Goal: Transaction & Acquisition: Obtain resource

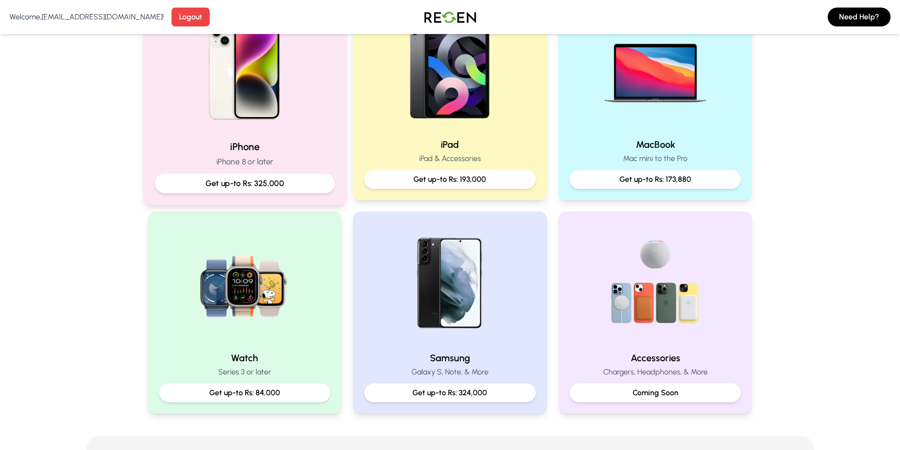
scroll to position [236, 0]
click at [229, 116] on img at bounding box center [244, 68] width 127 height 127
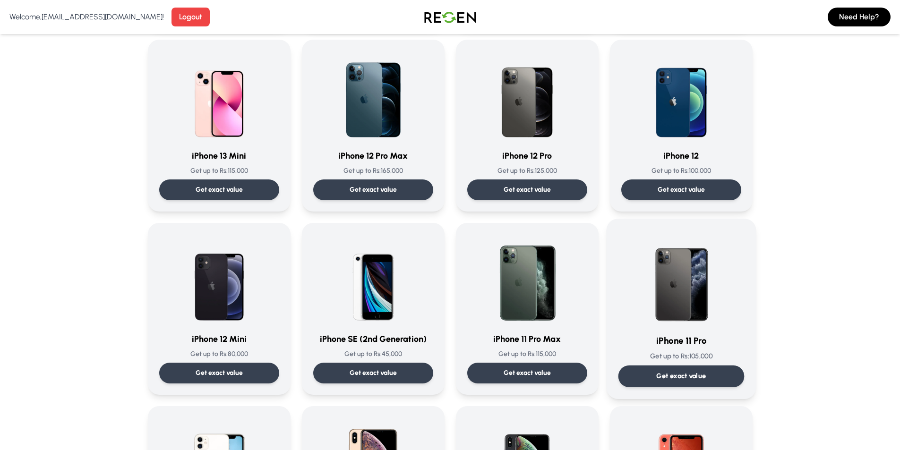
scroll to position [709, 0]
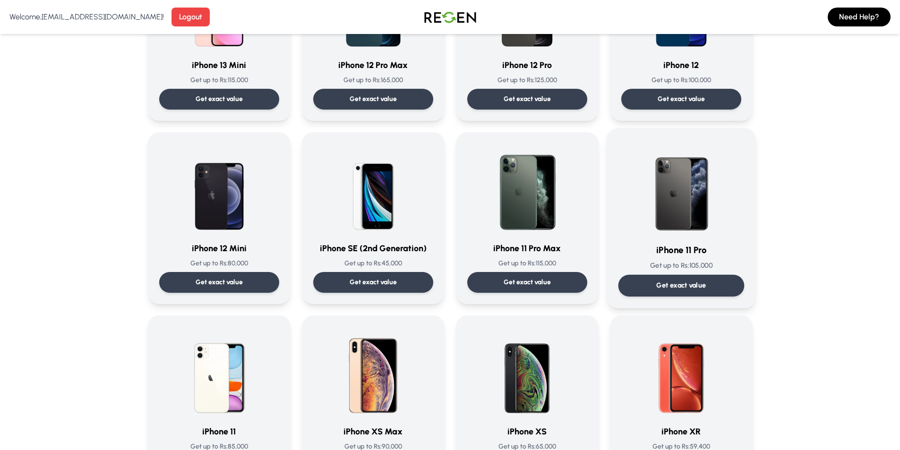
click at [705, 226] on img at bounding box center [681, 187] width 95 height 95
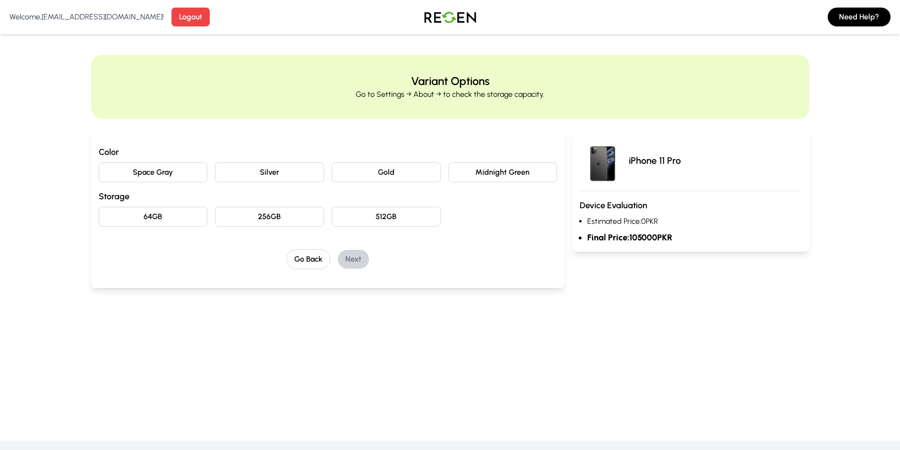
click at [144, 170] on button "Space Gray" at bounding box center [153, 173] width 109 height 20
click at [348, 216] on button "512GB" at bounding box center [386, 217] width 109 height 20
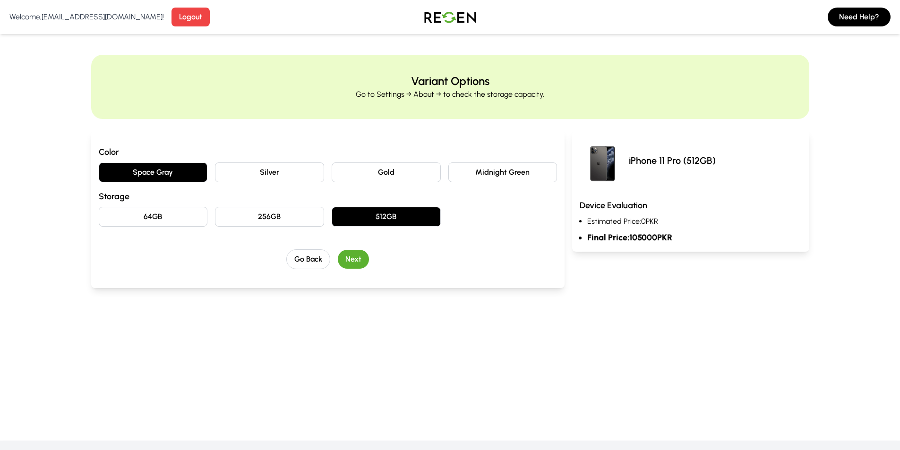
click at [299, 214] on button "256GB" at bounding box center [269, 217] width 109 height 20
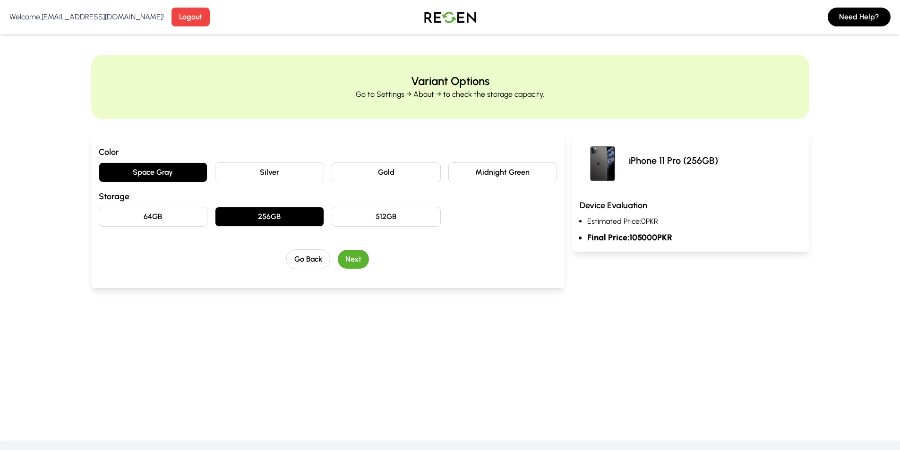
click at [194, 202] on h3 "Storage" at bounding box center [328, 196] width 459 height 13
click at [198, 207] on button "64GB" at bounding box center [153, 217] width 109 height 20
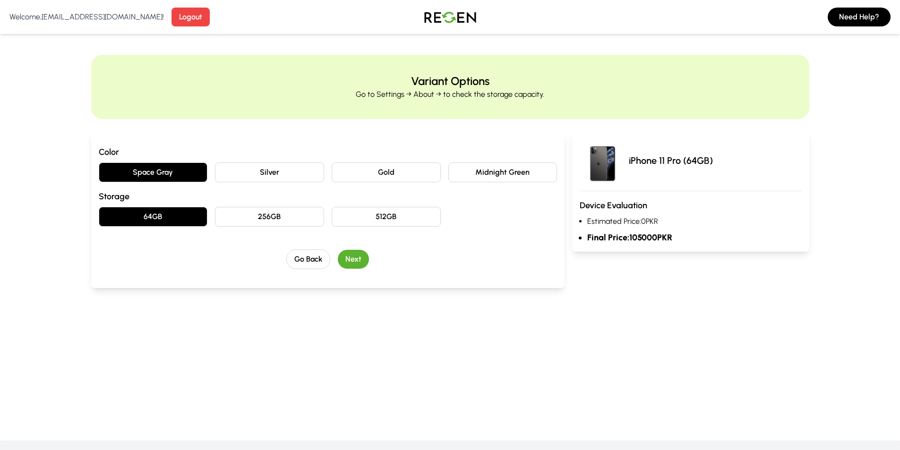
click at [413, 210] on button "512GB" at bounding box center [386, 217] width 109 height 20
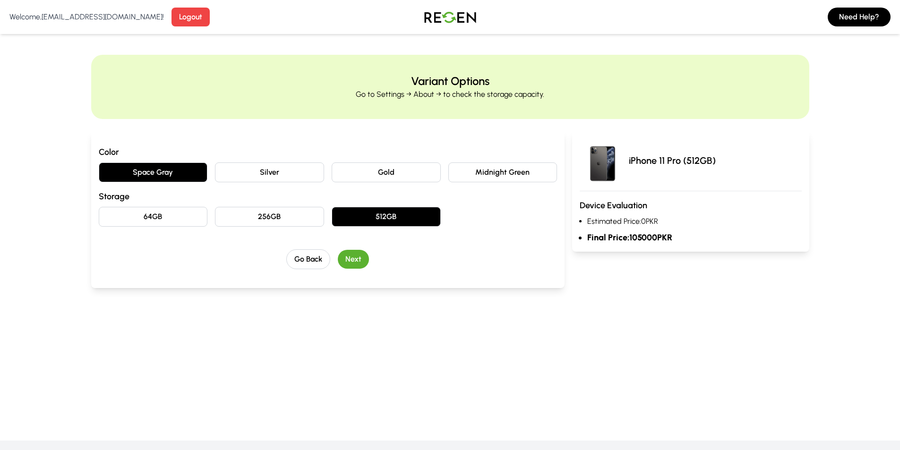
click at [353, 265] on button "Next" at bounding box center [353, 259] width 31 height 19
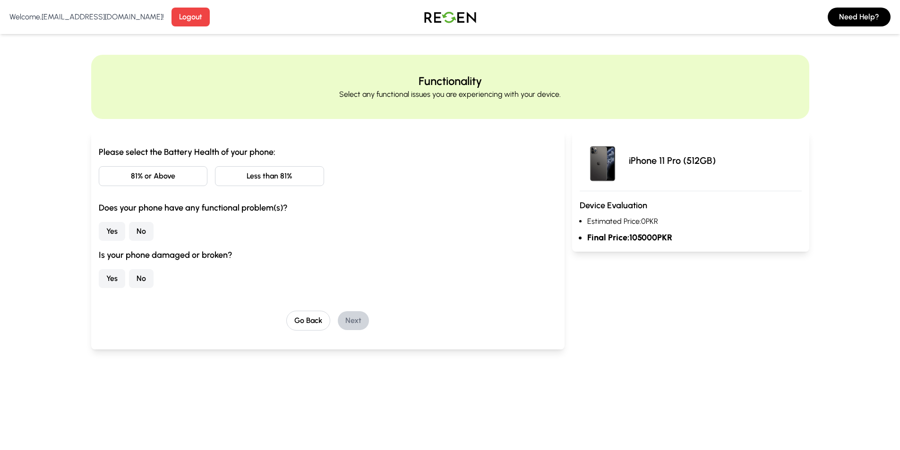
click at [155, 167] on button "81% or Above" at bounding box center [153, 176] width 109 height 20
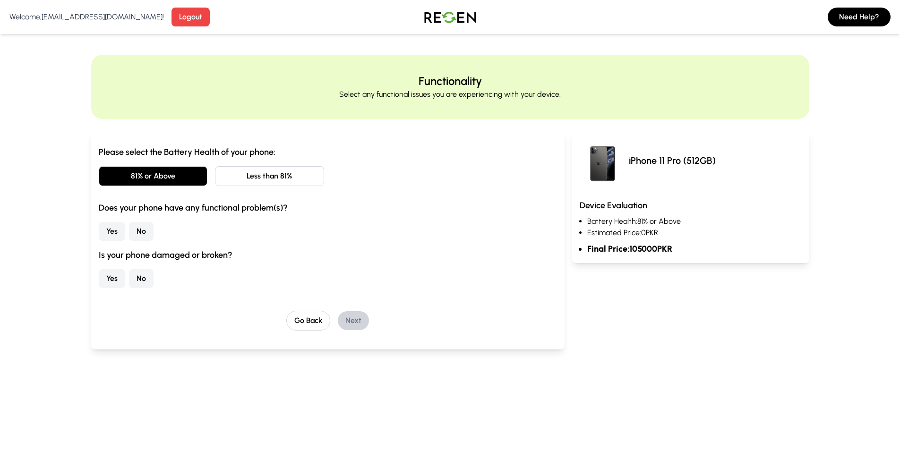
click at [140, 231] on button "No" at bounding box center [141, 231] width 25 height 19
click at [114, 280] on button "Yes" at bounding box center [112, 278] width 26 height 19
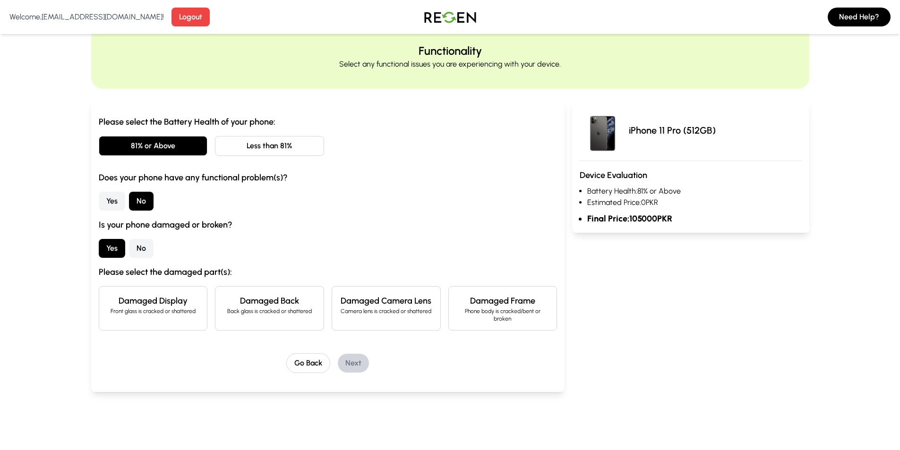
scroll to position [47, 0]
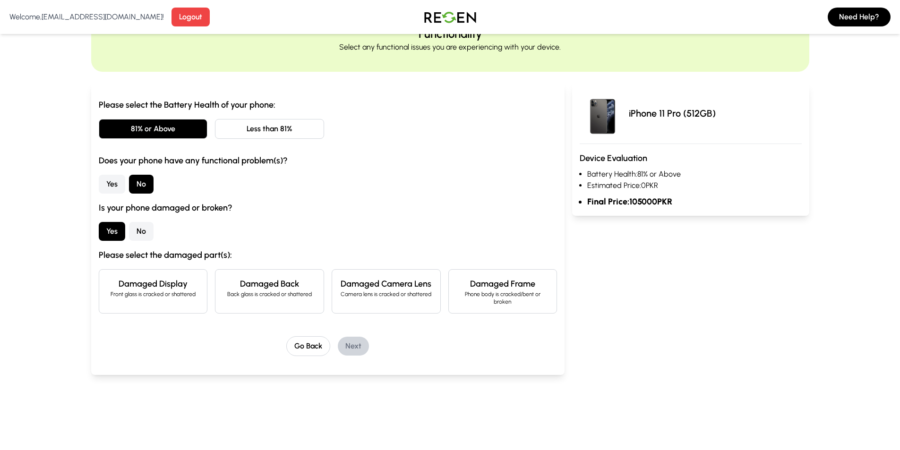
click at [179, 289] on h4 "Damaged Display" at bounding box center [153, 283] width 93 height 13
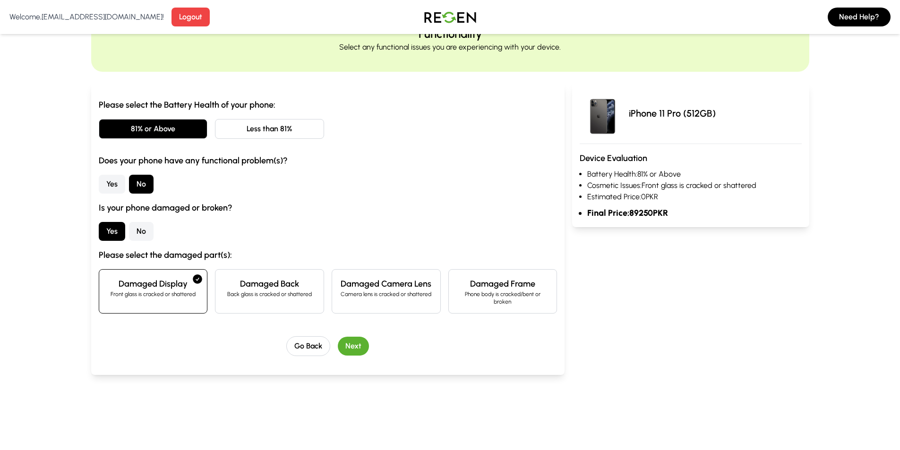
click at [517, 309] on div "Damaged Frame Phone body is cracked/bent or broken" at bounding box center [502, 291] width 109 height 44
click at [412, 283] on h4 "Damaged Camera Lens" at bounding box center [386, 283] width 93 height 13
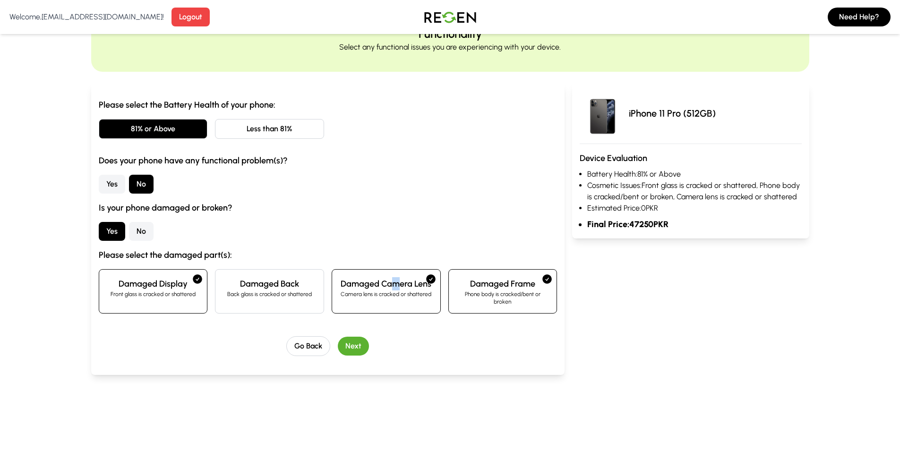
click at [398, 273] on div "Damaged Camera Lens Camera lens is cracked or shattered" at bounding box center [386, 291] width 109 height 44
click at [524, 294] on p "Phone body is cracked/bent or broken" at bounding box center [503, 298] width 93 height 15
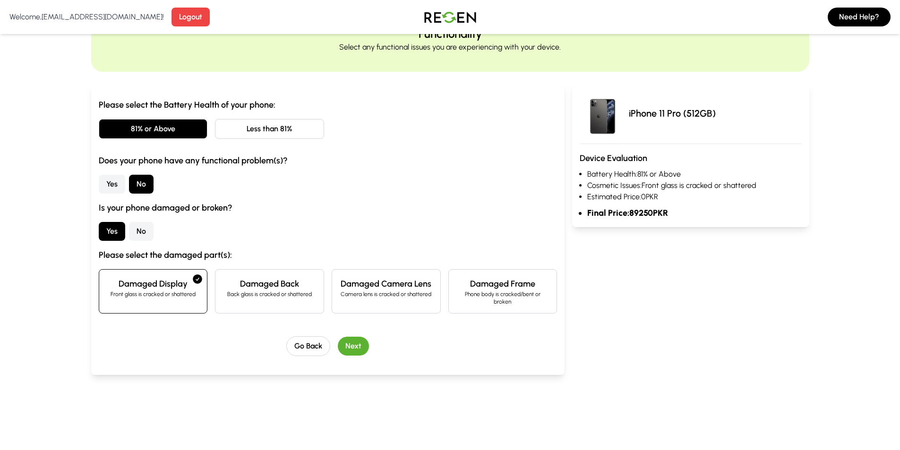
drag, startPoint x: 157, startPoint y: 285, endPoint x: 344, endPoint y: 279, distance: 186.8
click at [160, 280] on h4 "Damaged Display" at bounding box center [153, 283] width 93 height 13
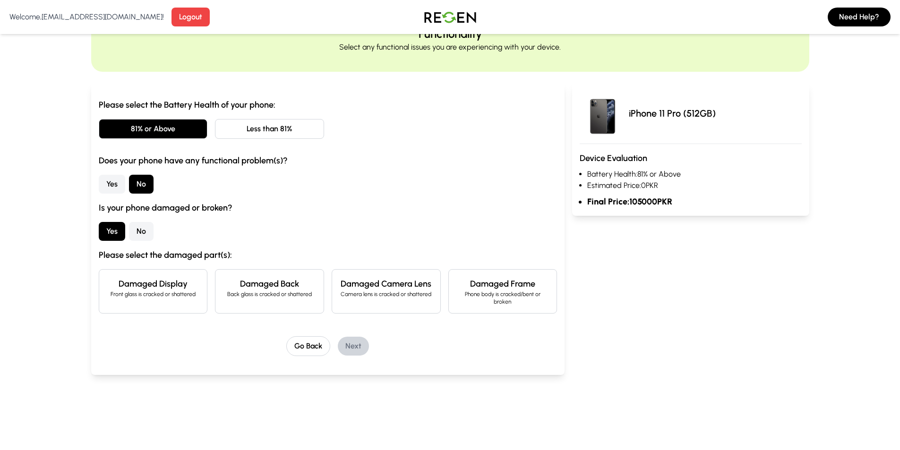
click at [526, 301] on p "Phone body is cracked/bent or broken" at bounding box center [503, 298] width 93 height 15
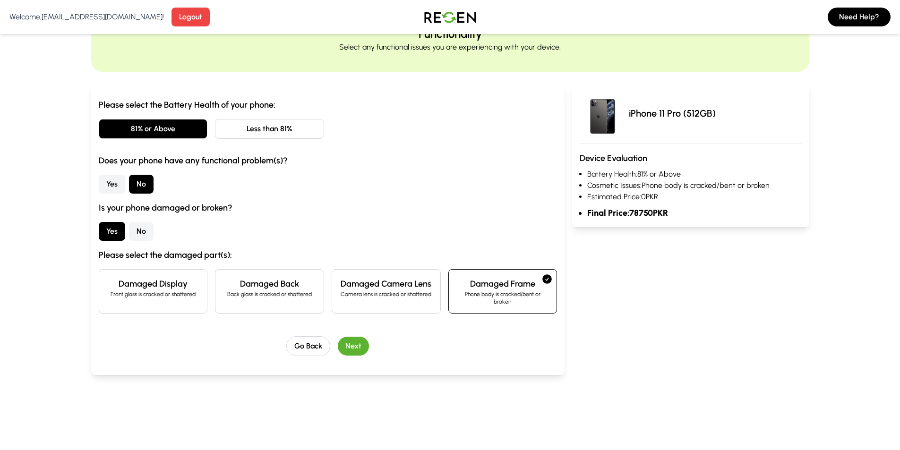
drag, startPoint x: 129, startPoint y: 293, endPoint x: 167, endPoint y: 293, distance: 38.8
click at [131, 291] on p "Front glass is cracked or shattered" at bounding box center [153, 295] width 93 height 8
click at [491, 295] on p "Phone body is cracked/bent or broken" at bounding box center [503, 298] width 93 height 15
click at [368, 337] on div "Go Back Next" at bounding box center [328, 346] width 459 height 20
click at [359, 349] on button "Next" at bounding box center [353, 346] width 31 height 19
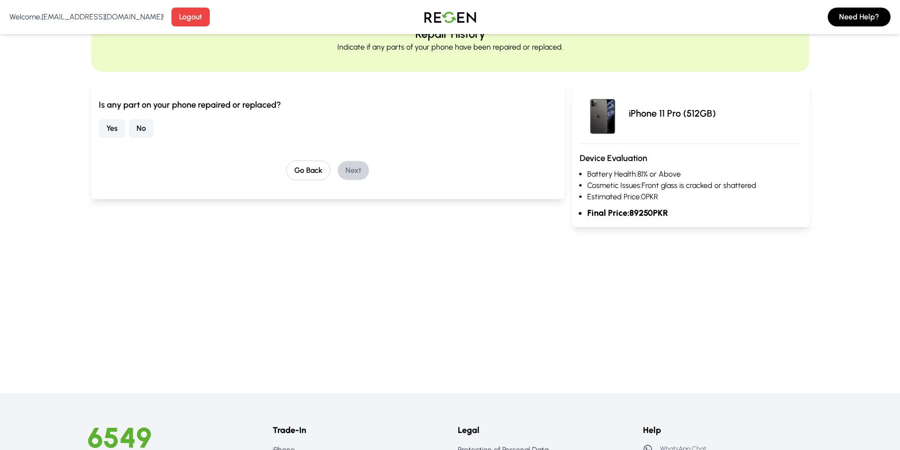
click at [115, 130] on button "Yes" at bounding box center [112, 128] width 26 height 19
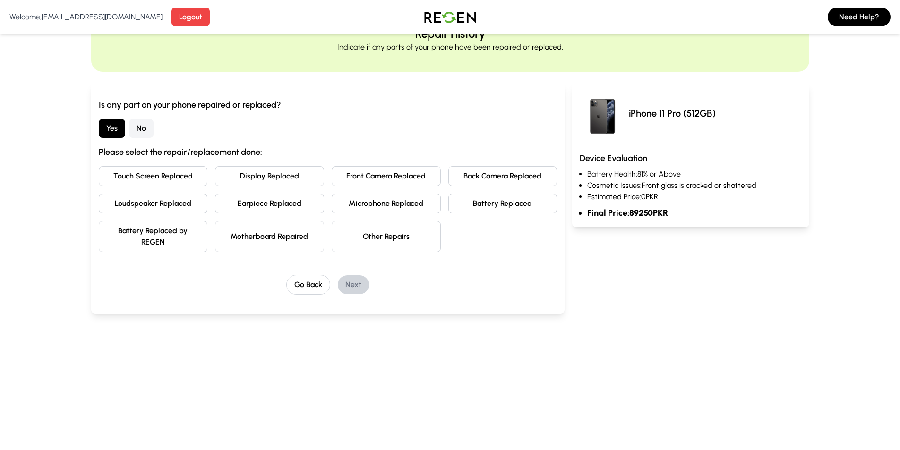
click at [255, 176] on button "Display Replaced" at bounding box center [269, 176] width 109 height 20
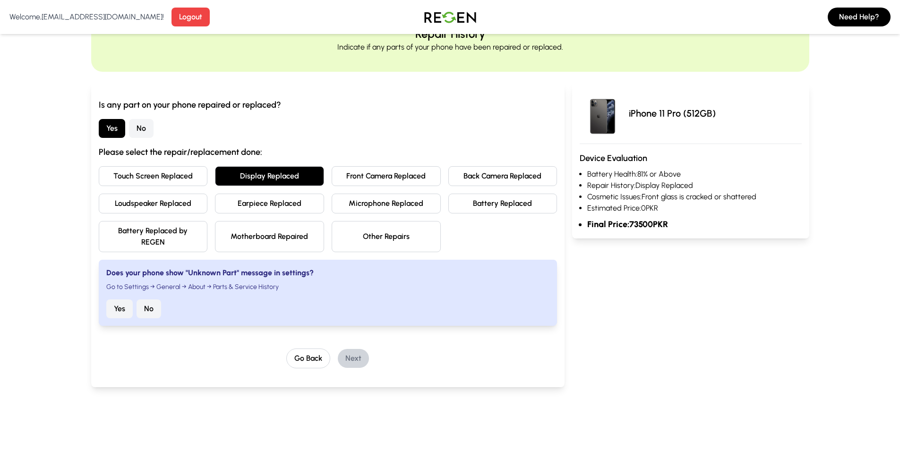
click at [183, 173] on button "Touch Screen Replaced" at bounding box center [153, 176] width 109 height 20
click at [276, 171] on button "Display Replaced" at bounding box center [269, 176] width 109 height 20
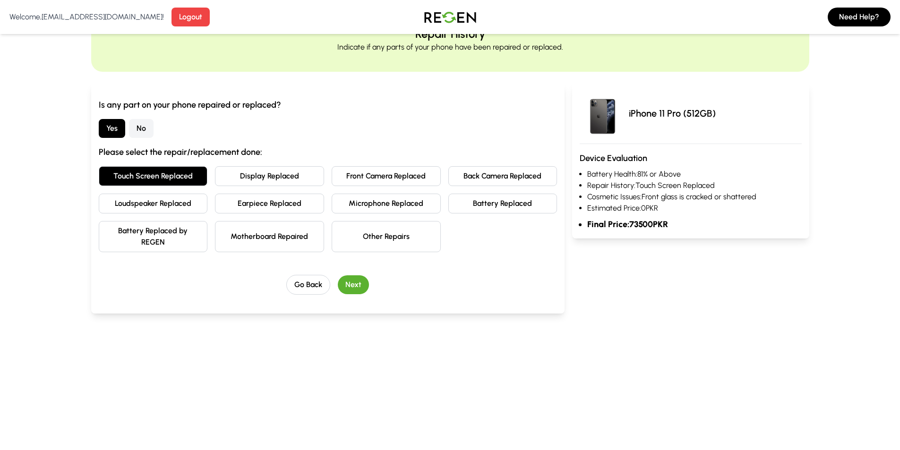
click at [160, 174] on button "Touch Screen Replaced" at bounding box center [153, 176] width 109 height 20
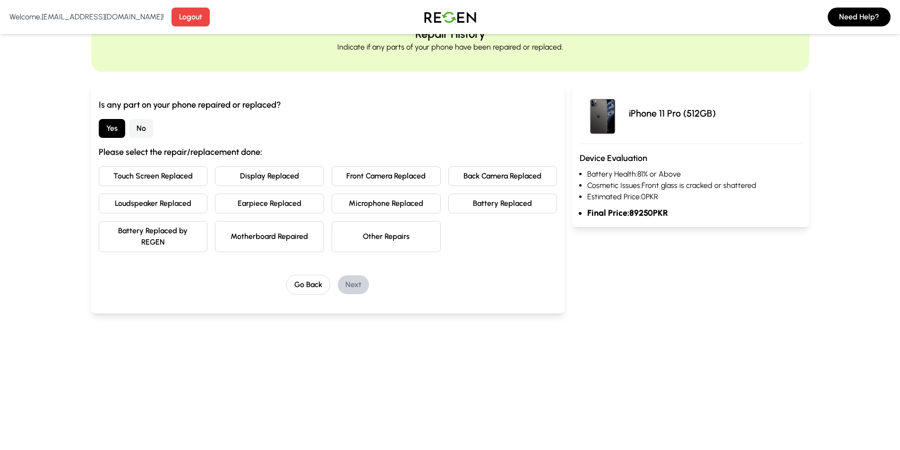
click at [261, 173] on button "Display Replaced" at bounding box center [269, 176] width 109 height 20
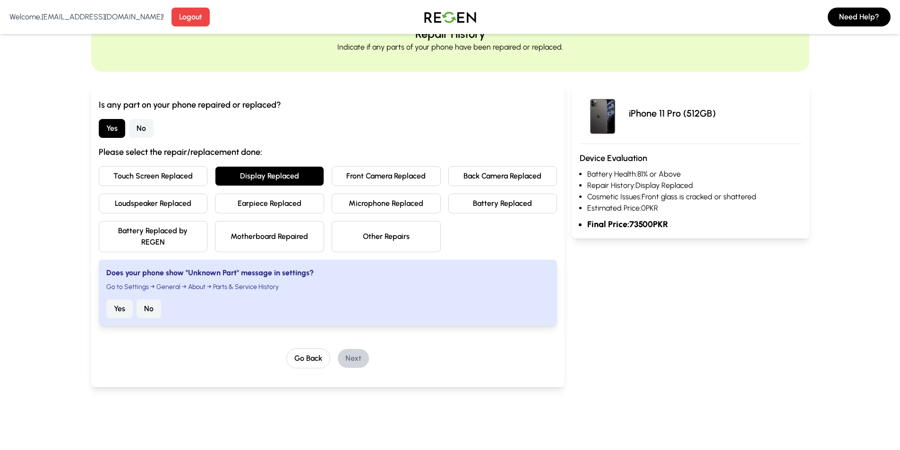
click at [114, 310] on button "Yes" at bounding box center [119, 309] width 26 height 19
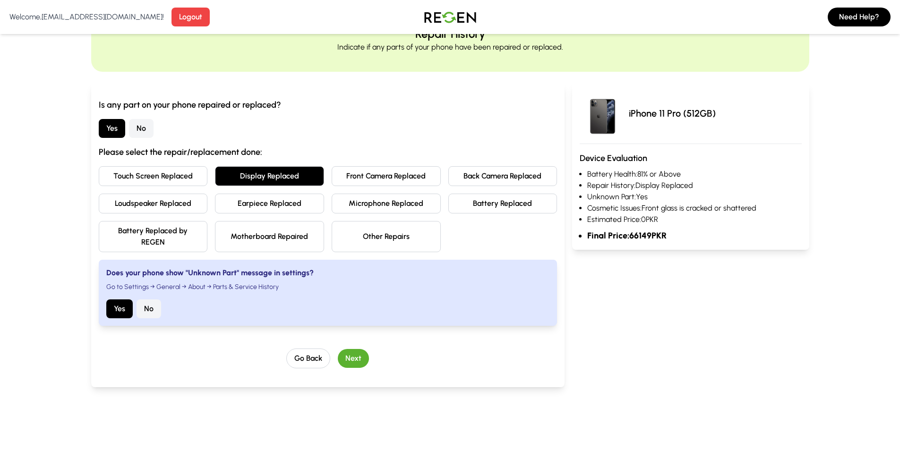
click at [357, 358] on button "Next" at bounding box center [353, 358] width 31 height 19
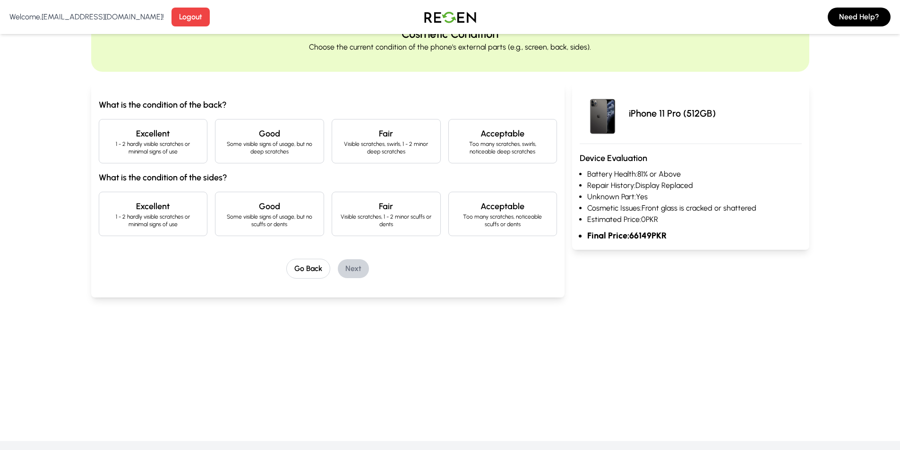
click at [169, 148] on p "1 - 2 hardly visible scratches or minimal signs of use" at bounding box center [153, 147] width 93 height 15
click at [178, 226] on p "1 - 2 hardly visible scratches or minimal signs of use" at bounding box center [153, 220] width 93 height 15
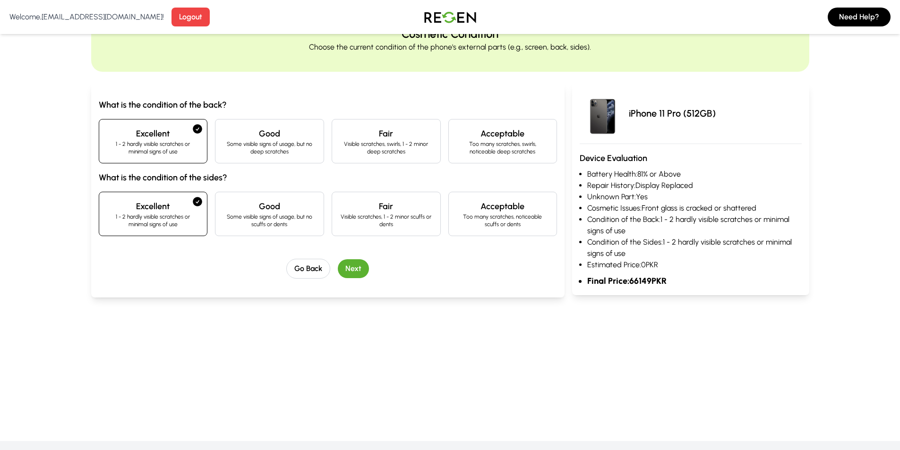
click at [368, 269] on button "Next" at bounding box center [353, 268] width 31 height 19
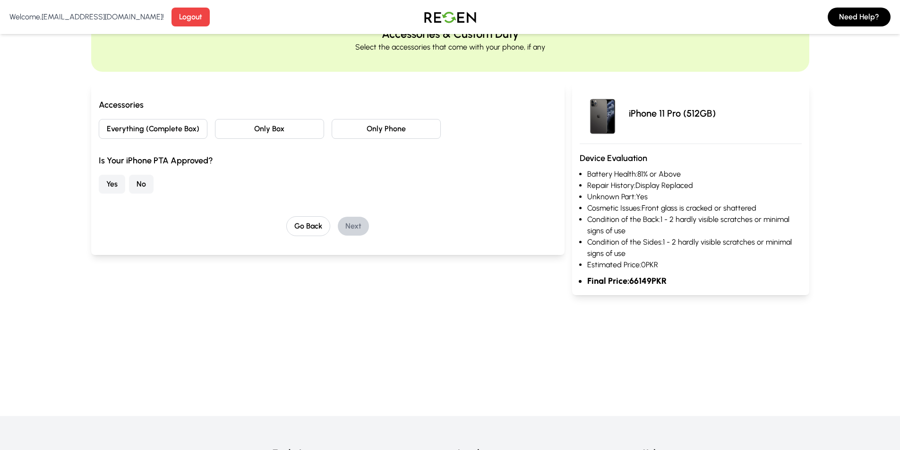
click at [358, 119] on button "Only Phone" at bounding box center [386, 129] width 109 height 20
click at [147, 186] on button "No" at bounding box center [141, 184] width 25 height 19
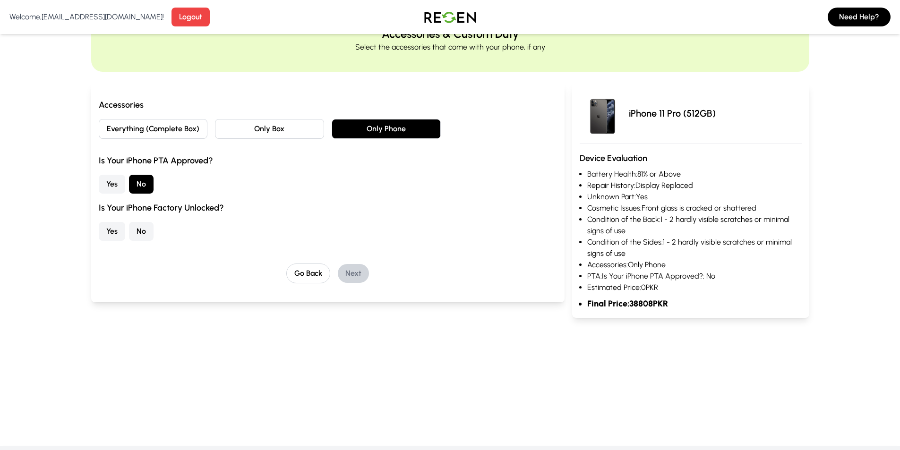
click at [140, 226] on button "No" at bounding box center [141, 231] width 25 height 19
click at [352, 270] on button "Next" at bounding box center [353, 273] width 31 height 19
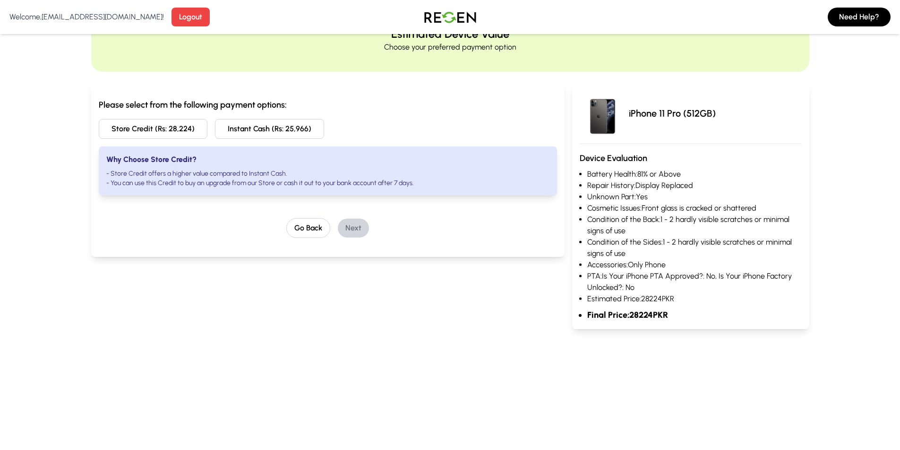
click at [284, 126] on button "Instant Cash (Rs: 25,966)" at bounding box center [269, 129] width 109 height 20
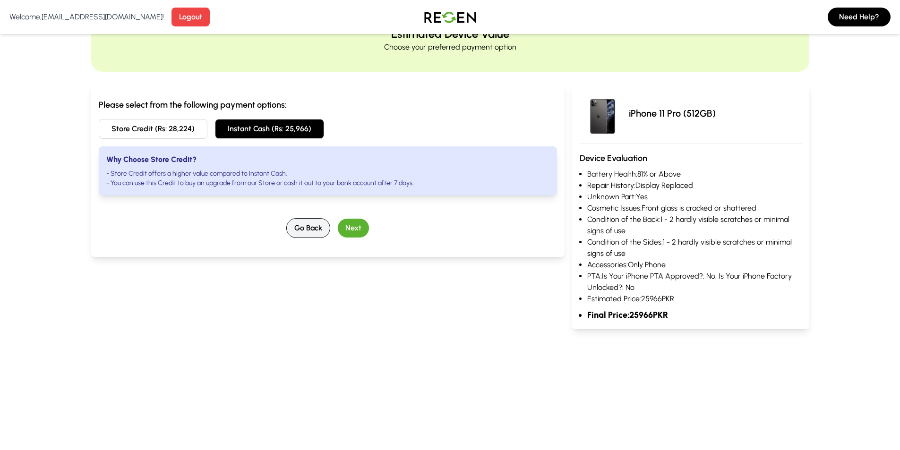
click at [305, 232] on button "Go Back" at bounding box center [308, 228] width 44 height 20
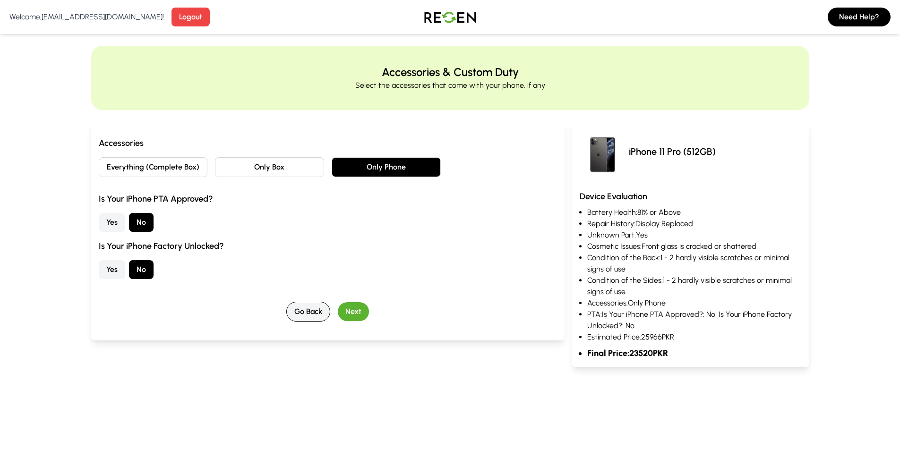
scroll to position [0, 0]
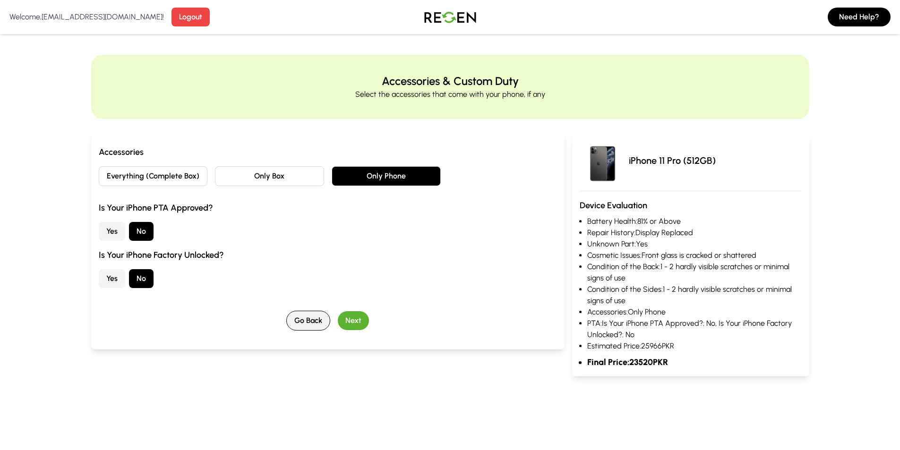
click at [292, 318] on button "Go Back" at bounding box center [308, 321] width 44 height 20
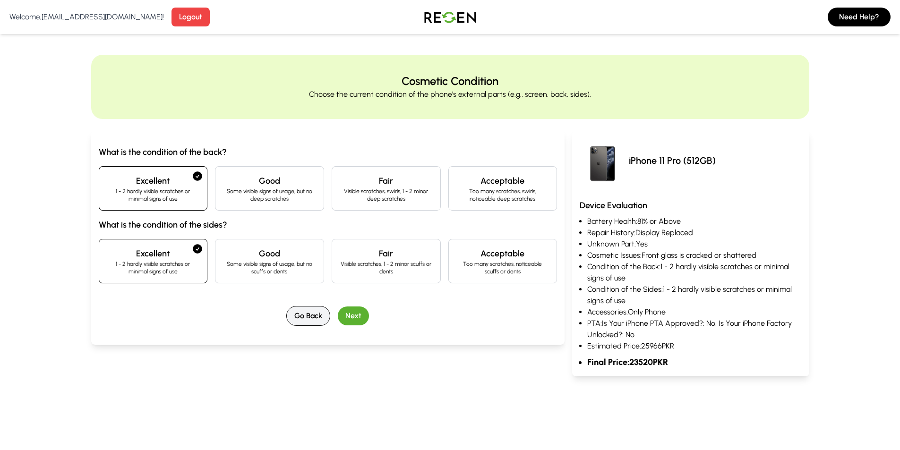
click at [296, 316] on button "Go Back" at bounding box center [308, 316] width 44 height 20
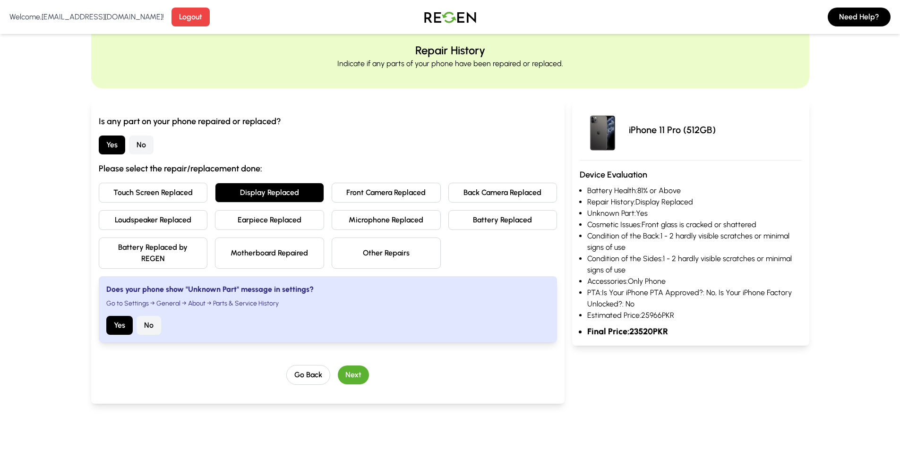
scroll to position [47, 0]
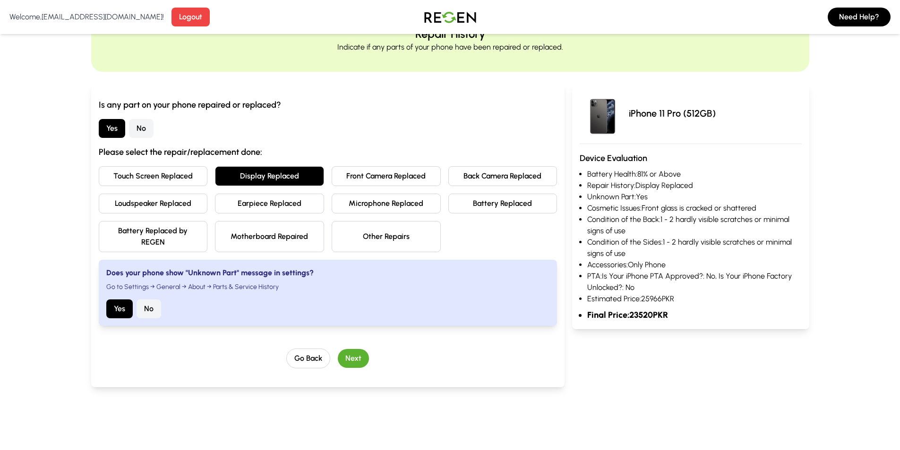
click at [169, 171] on button "Touch Screen Replaced" at bounding box center [153, 176] width 109 height 20
click at [163, 176] on button "Touch Screen Replaced" at bounding box center [153, 176] width 109 height 20
click at [184, 181] on button "Touch Screen Replaced" at bounding box center [153, 176] width 109 height 20
click at [235, 166] on div "Is any part on your phone repaired or replaced? Yes No Please select the repair…" at bounding box center [328, 212] width 459 height 228
drag, startPoint x: 188, startPoint y: 181, endPoint x: 242, endPoint y: 167, distance: 56.6
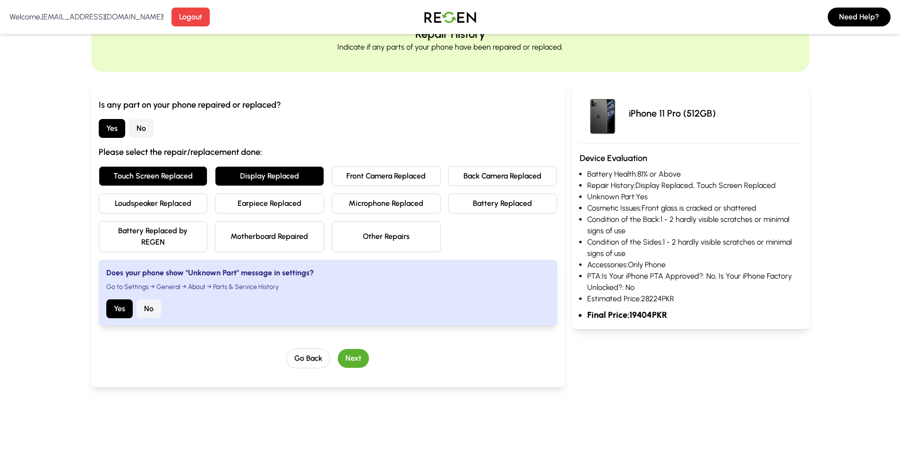
click at [194, 179] on button "Touch Screen Replaced" at bounding box center [153, 176] width 109 height 20
click at [321, 364] on button "Go Back" at bounding box center [308, 359] width 44 height 20
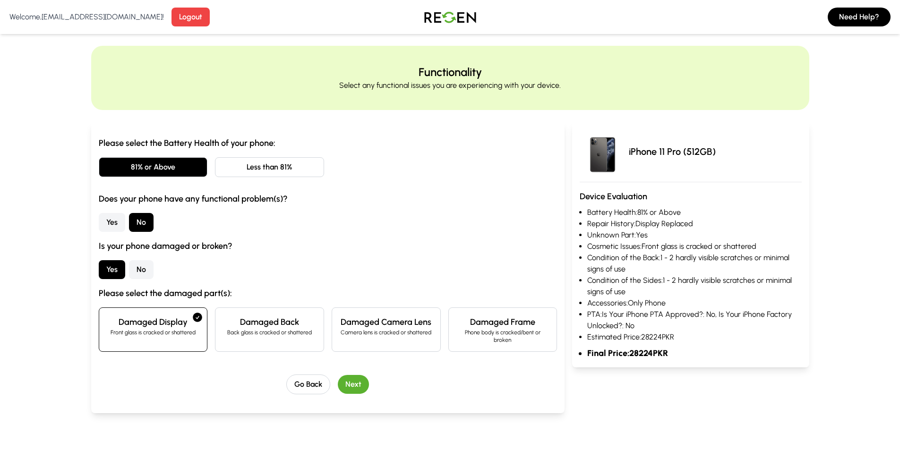
scroll to position [0, 0]
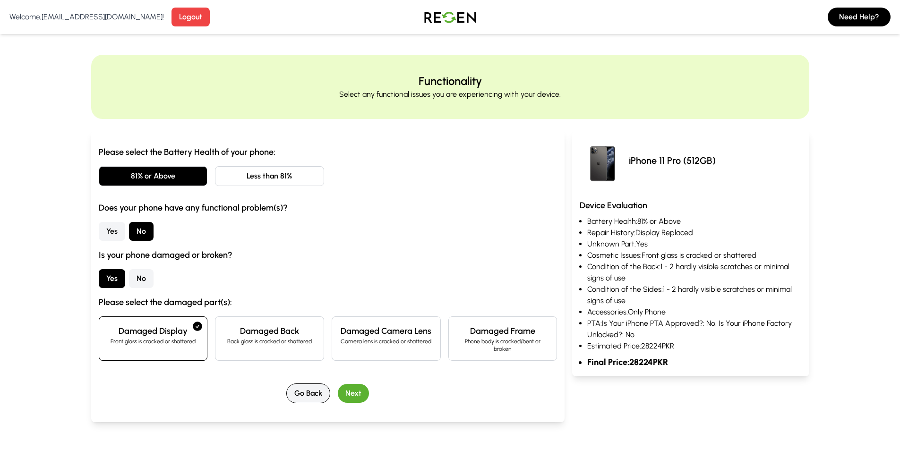
click at [303, 391] on button "Go Back" at bounding box center [308, 394] width 44 height 20
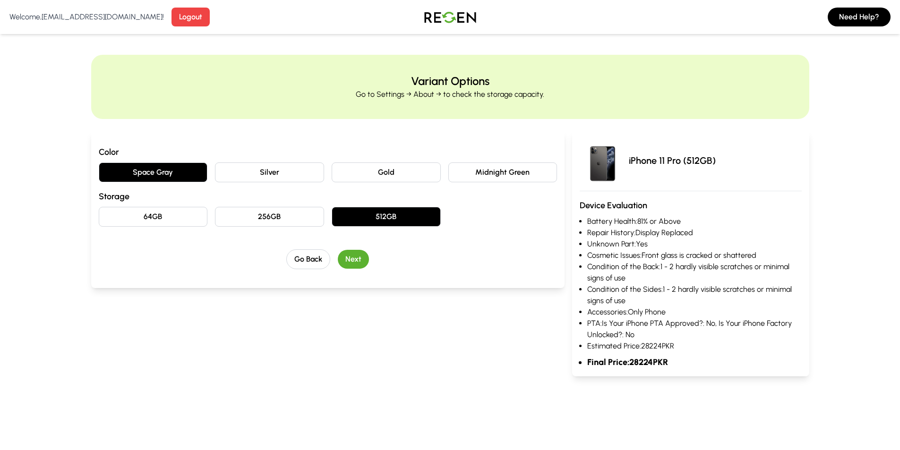
click at [353, 257] on button "Next" at bounding box center [353, 259] width 31 height 19
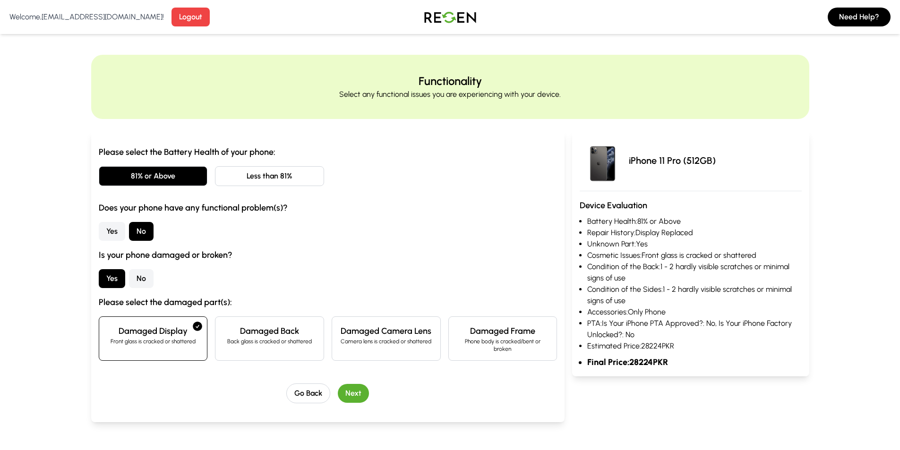
click at [351, 387] on button "Next" at bounding box center [353, 393] width 31 height 19
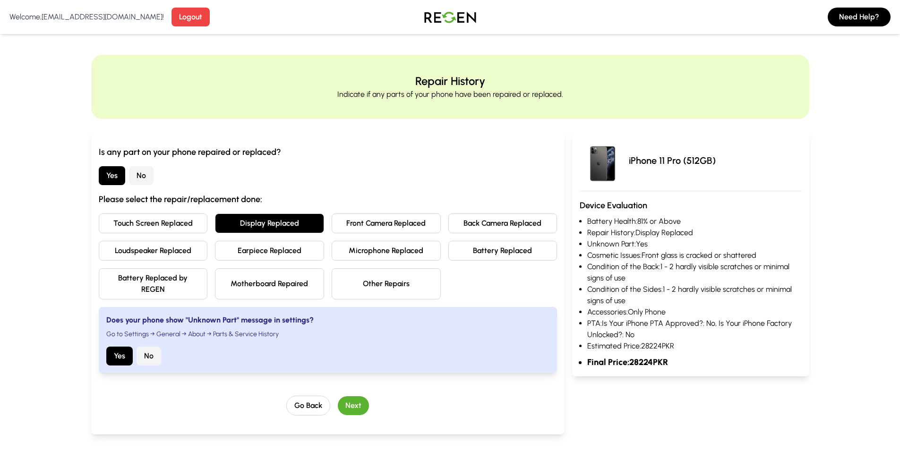
click at [353, 406] on button "Next" at bounding box center [353, 405] width 31 height 19
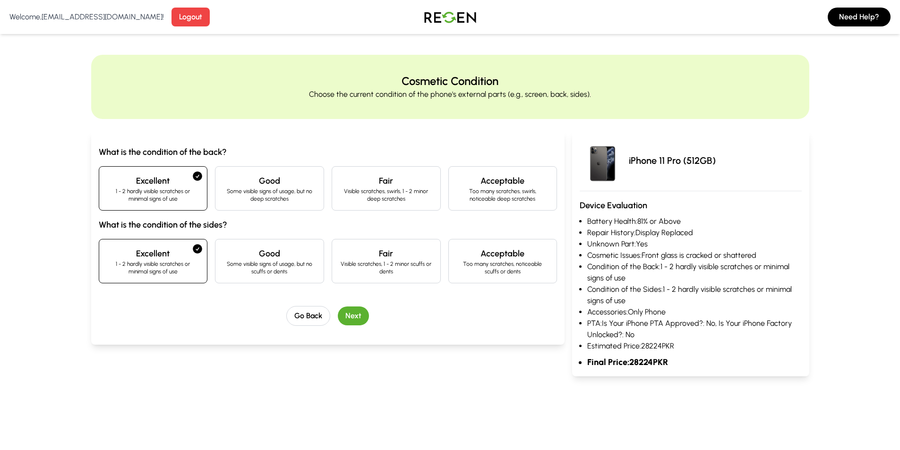
click at [351, 316] on button "Next" at bounding box center [353, 316] width 31 height 19
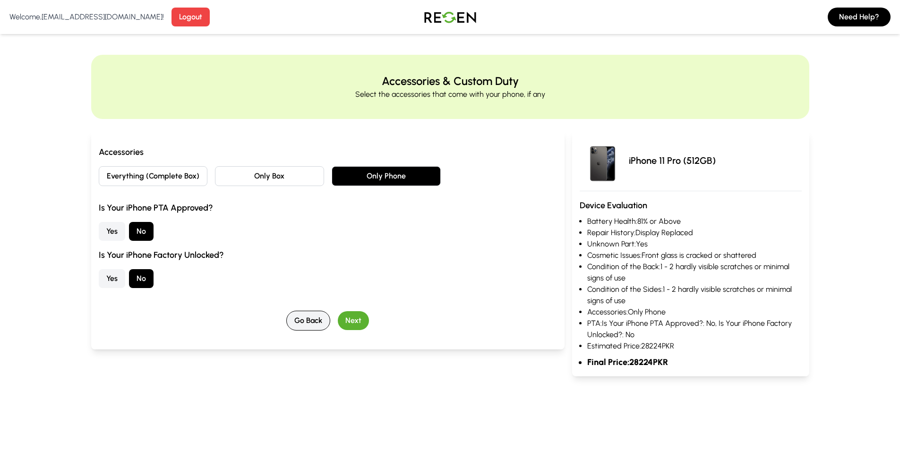
click at [300, 319] on button "Go Back" at bounding box center [308, 321] width 44 height 20
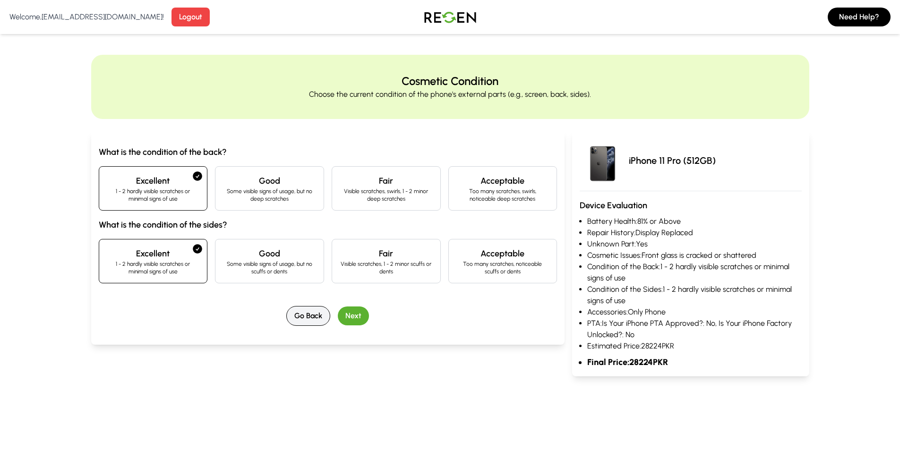
click at [300, 319] on button "Go Back" at bounding box center [308, 316] width 44 height 20
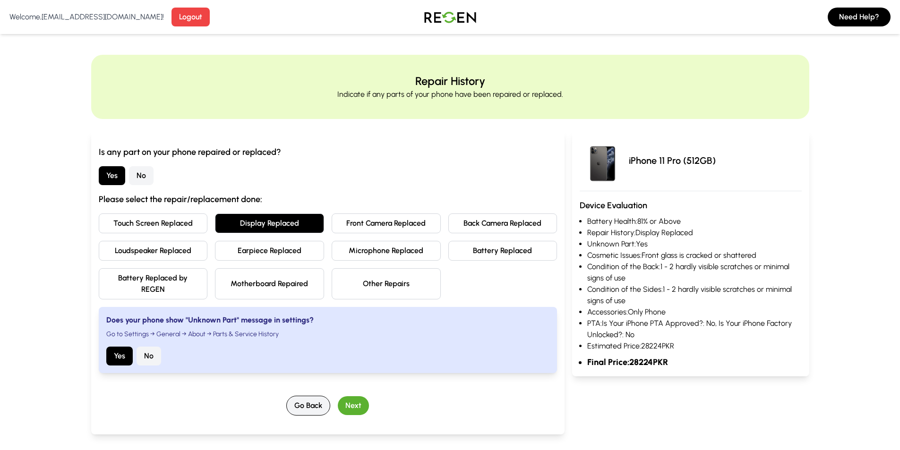
click at [309, 408] on button "Go Back" at bounding box center [308, 406] width 44 height 20
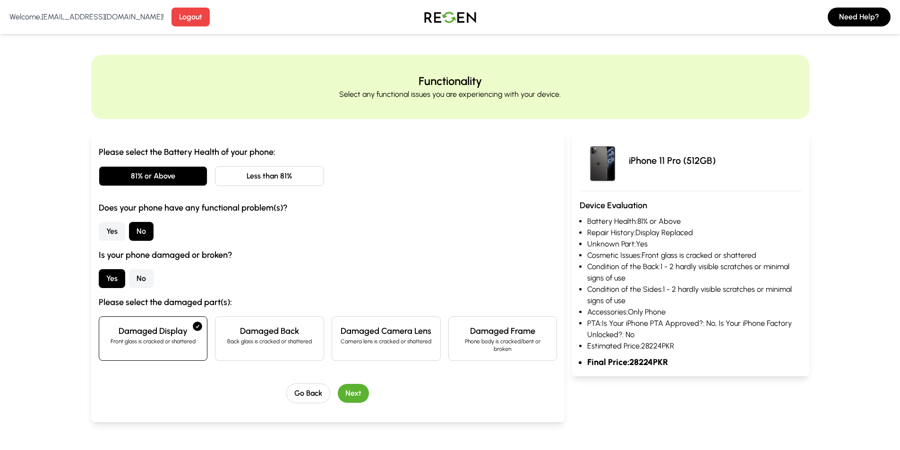
click at [354, 396] on button "Next" at bounding box center [353, 393] width 31 height 19
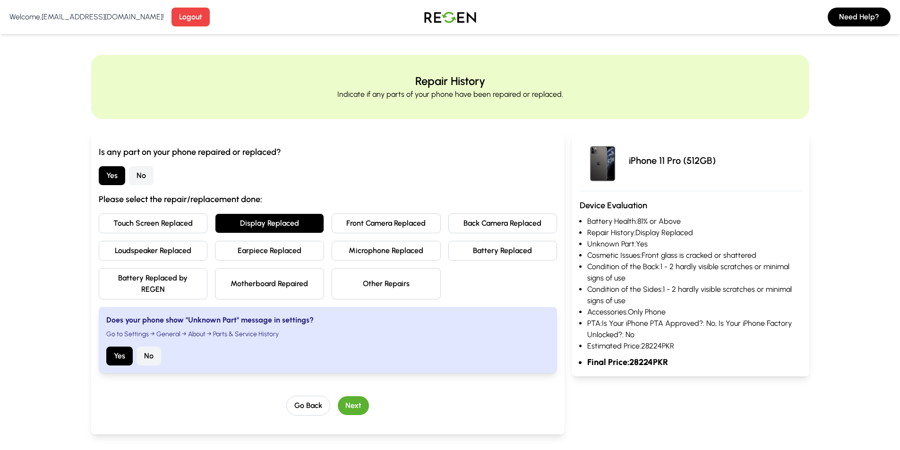
click at [354, 397] on button "Next" at bounding box center [353, 405] width 31 height 19
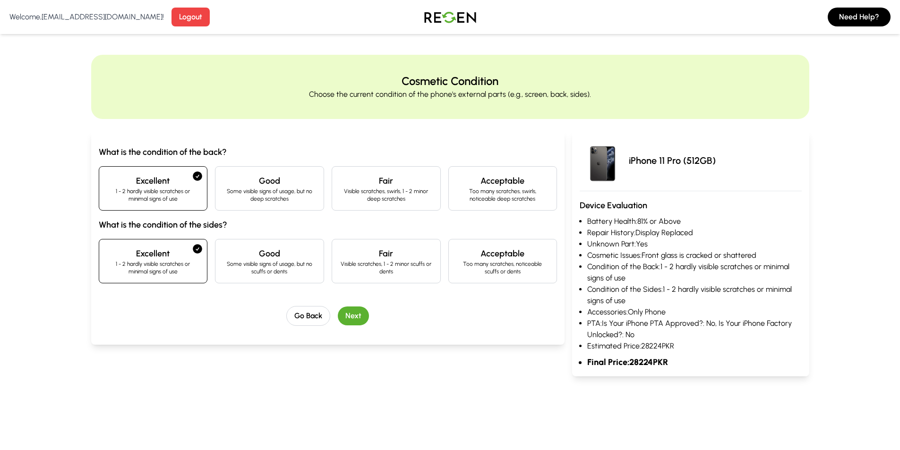
click at [353, 309] on button "Next" at bounding box center [353, 316] width 31 height 19
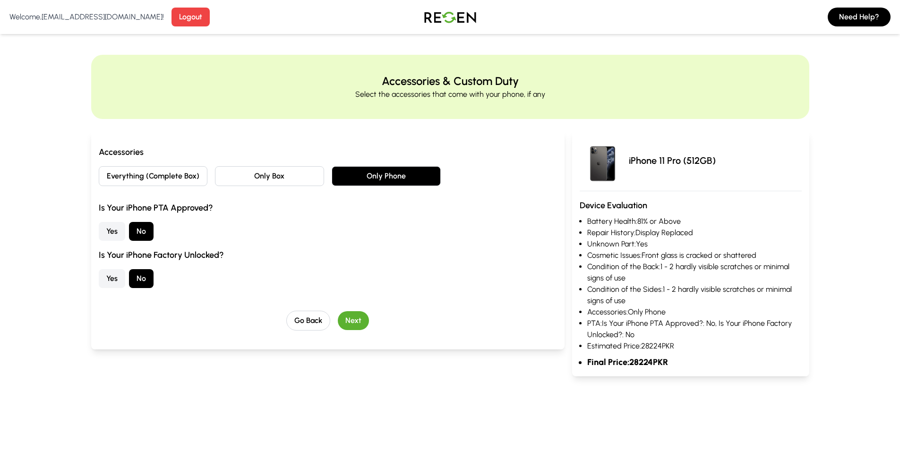
click at [355, 306] on div "Accessories Everything (Complete Box) Only Box Only Phone Is Your iPhone PTA Ap…" at bounding box center [328, 238] width 459 height 185
click at [355, 316] on button "Next" at bounding box center [353, 320] width 31 height 19
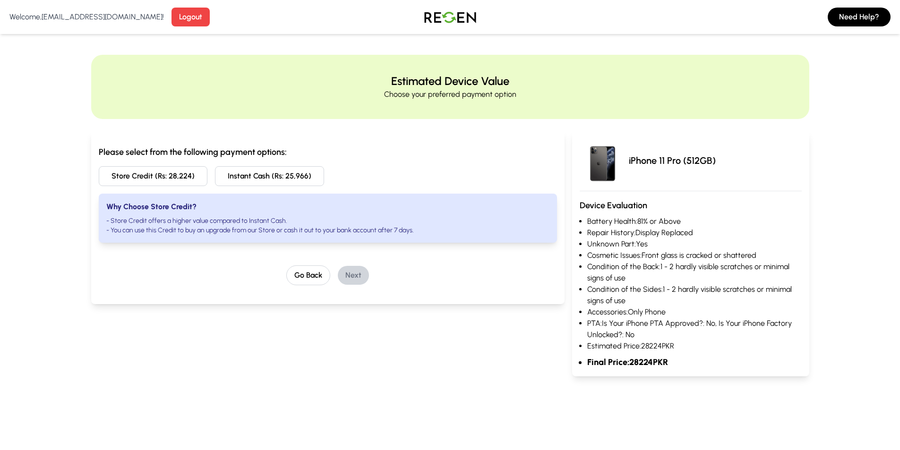
click at [278, 174] on button "Instant Cash (Rs: 25,966)" at bounding box center [269, 176] width 109 height 20
click at [361, 272] on button "Next" at bounding box center [353, 275] width 31 height 19
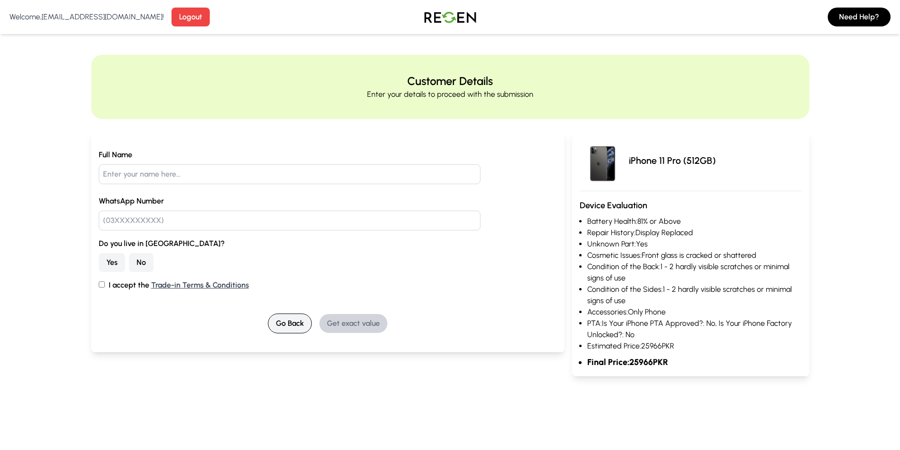
click at [298, 326] on button "Go Back" at bounding box center [290, 324] width 44 height 20
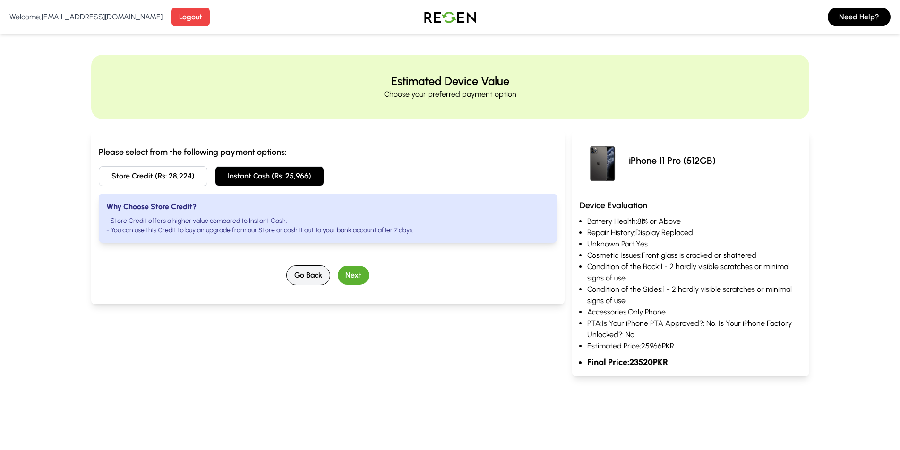
click at [313, 269] on button "Go Back" at bounding box center [308, 276] width 44 height 20
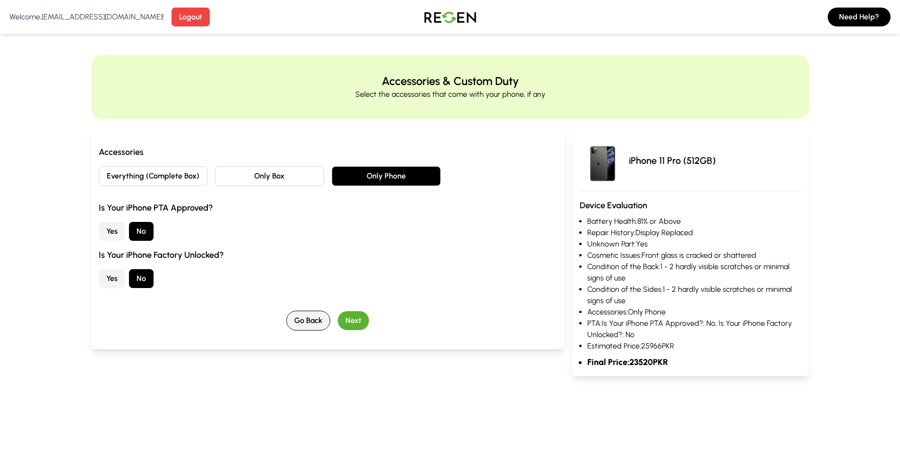
click at [293, 320] on button "Go Back" at bounding box center [308, 321] width 44 height 20
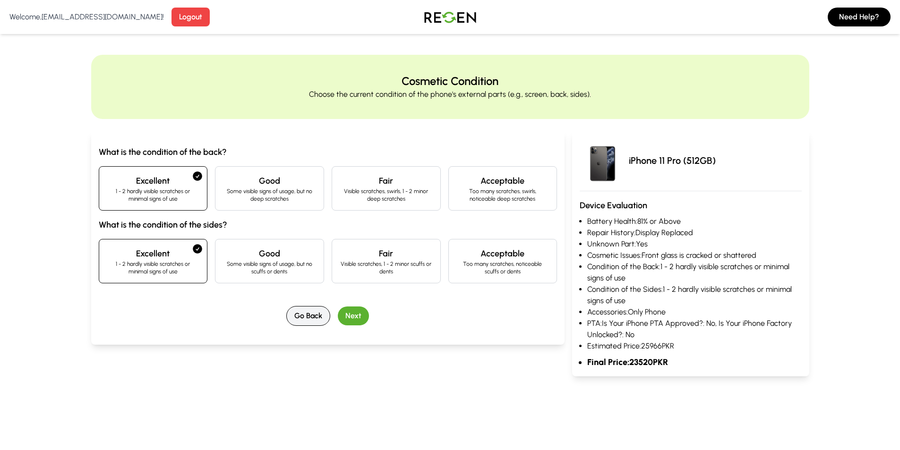
click at [302, 313] on button "Go Back" at bounding box center [308, 316] width 44 height 20
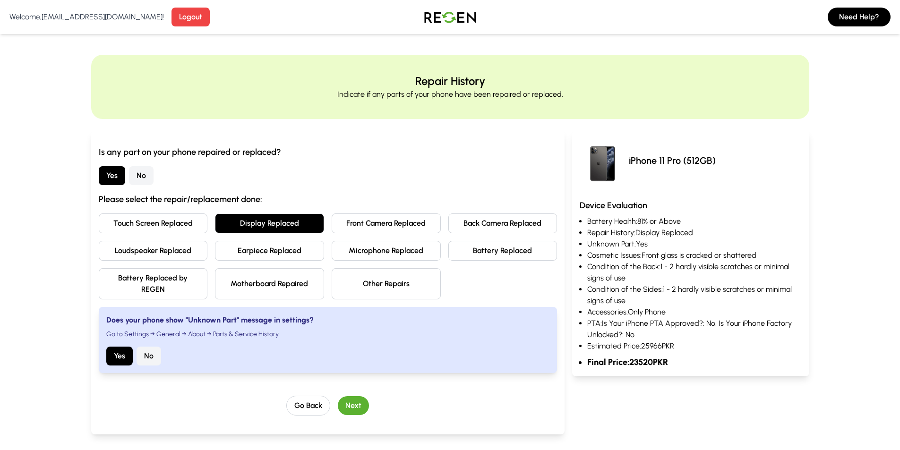
click at [296, 290] on button "Motherboard Repaired" at bounding box center [269, 283] width 109 height 31
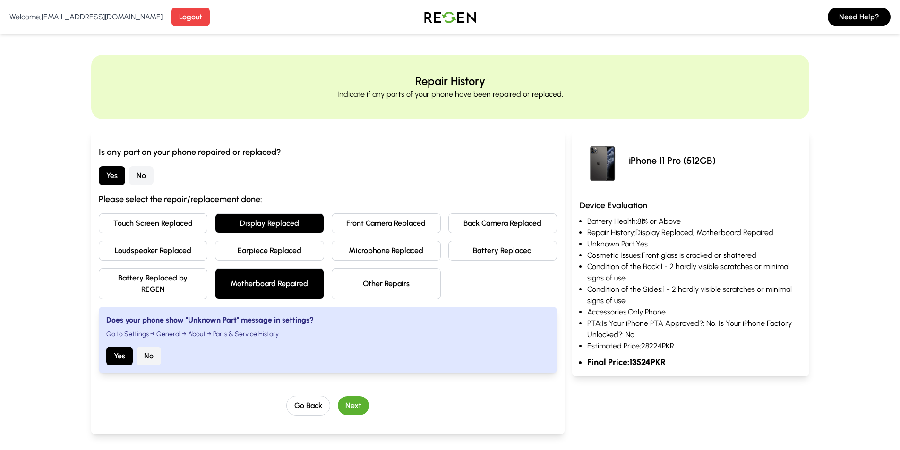
click at [296, 290] on button "Motherboard Repaired" at bounding box center [269, 283] width 109 height 31
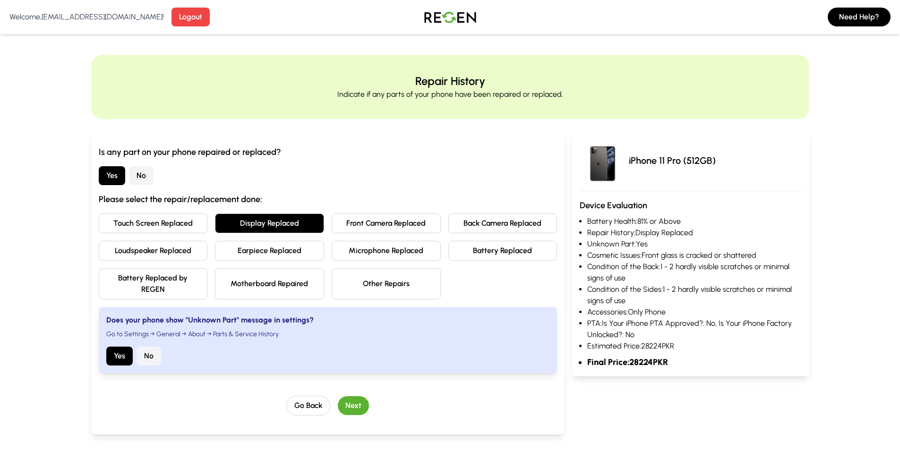
click at [371, 288] on button "Other Repairs" at bounding box center [386, 283] width 109 height 31
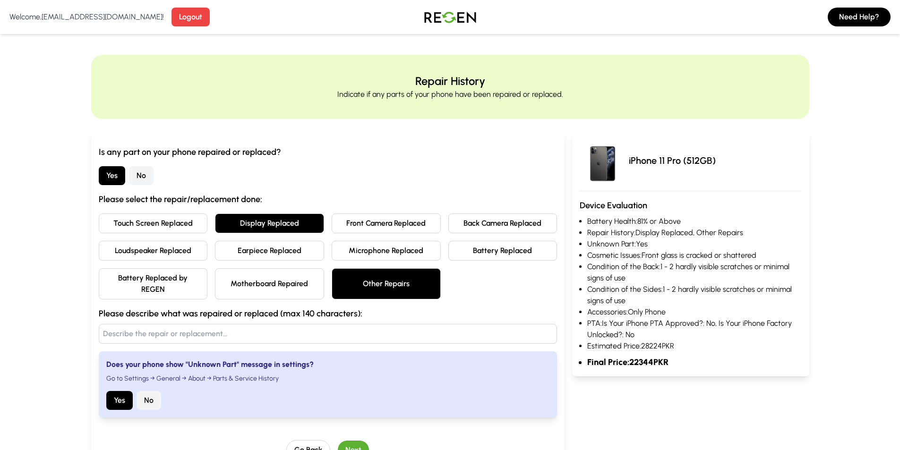
click at [371, 288] on button "Other Repairs" at bounding box center [386, 283] width 109 height 31
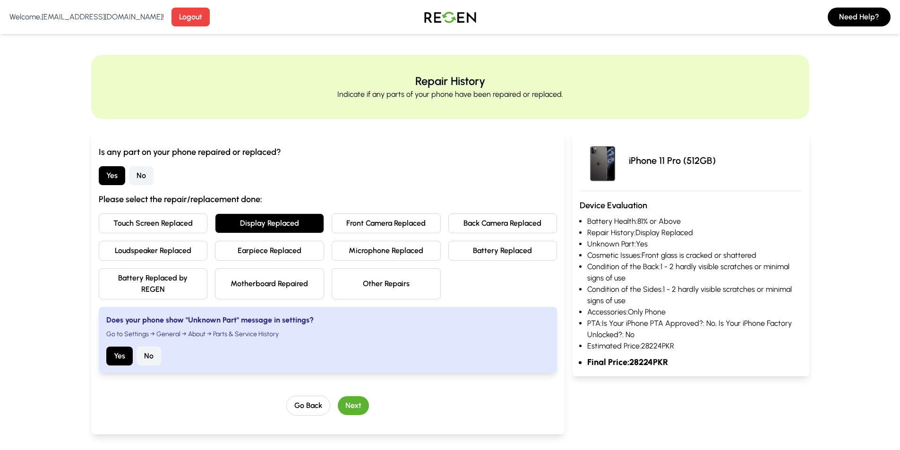
click at [371, 288] on button "Other Repairs" at bounding box center [386, 283] width 109 height 31
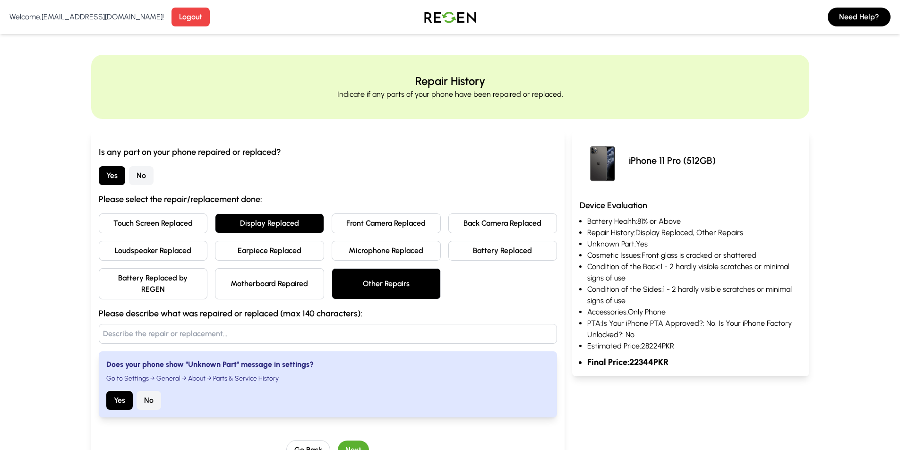
click at [397, 293] on button "Other Repairs" at bounding box center [386, 283] width 109 height 31
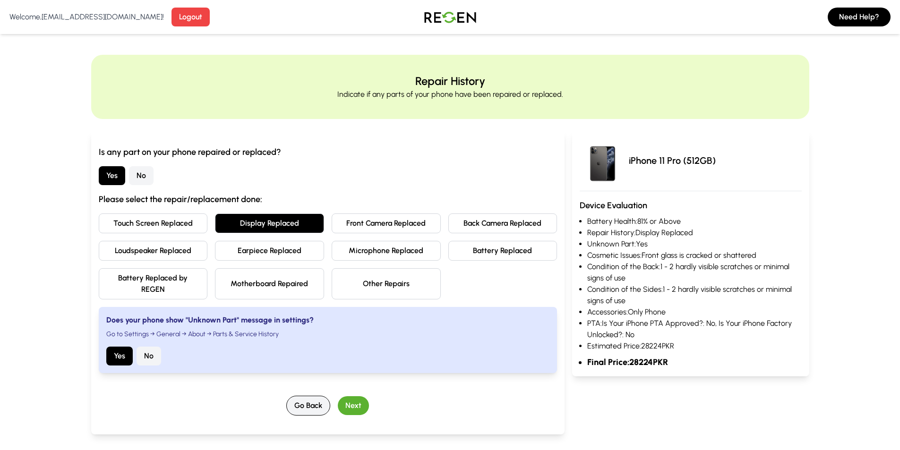
click at [310, 403] on button "Go Back" at bounding box center [308, 406] width 44 height 20
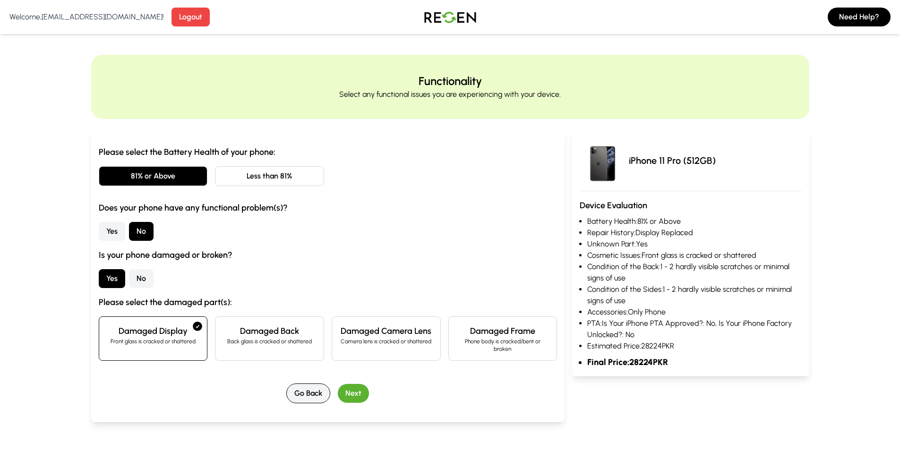
click at [317, 398] on button "Go Back" at bounding box center [308, 394] width 44 height 20
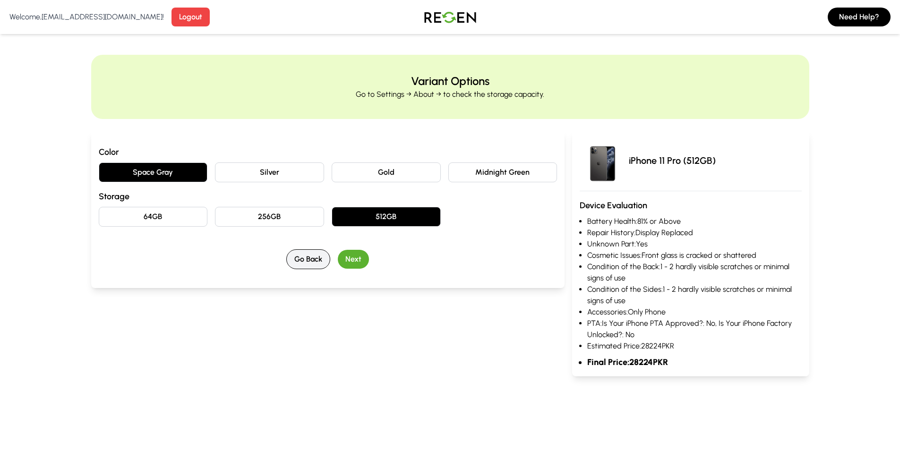
click at [325, 256] on button "Go Back" at bounding box center [308, 260] width 44 height 20
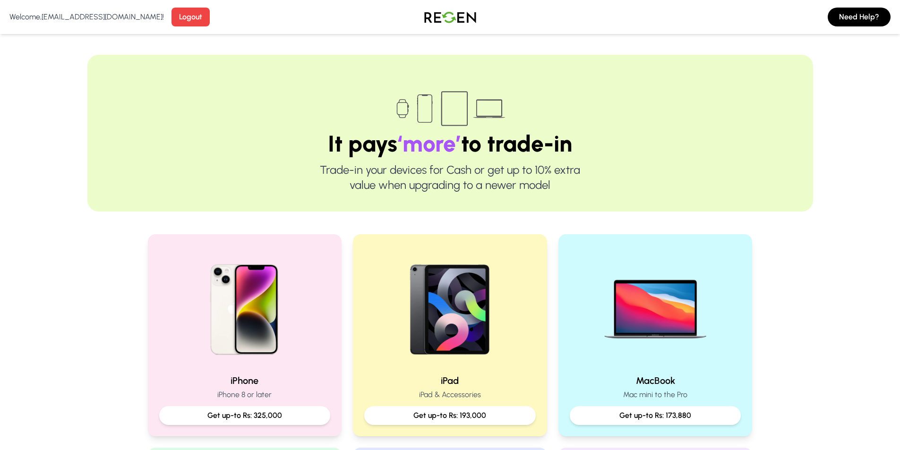
scroll to position [284, 0]
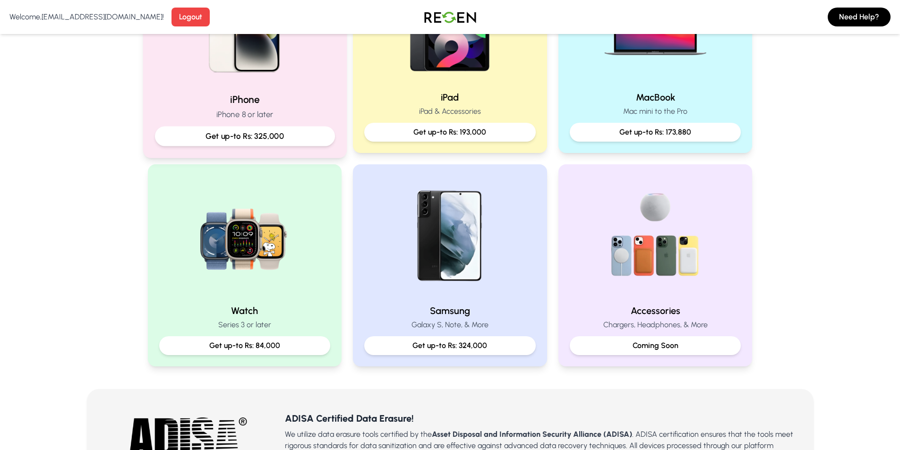
click at [308, 100] on h2 "iPhone" at bounding box center [245, 100] width 180 height 14
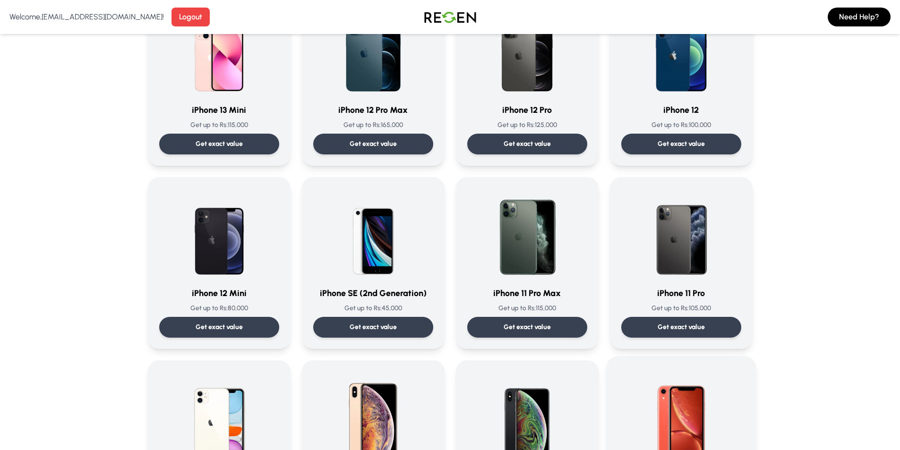
scroll to position [756, 0]
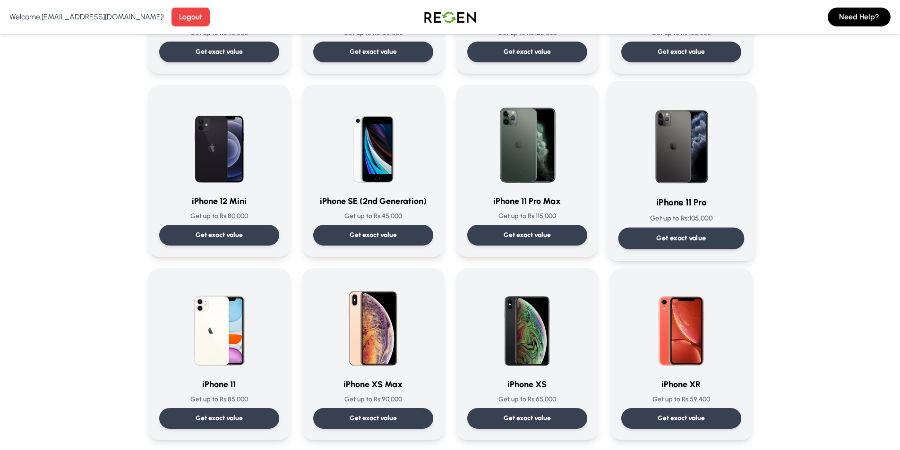
click at [667, 150] on img at bounding box center [681, 140] width 95 height 95
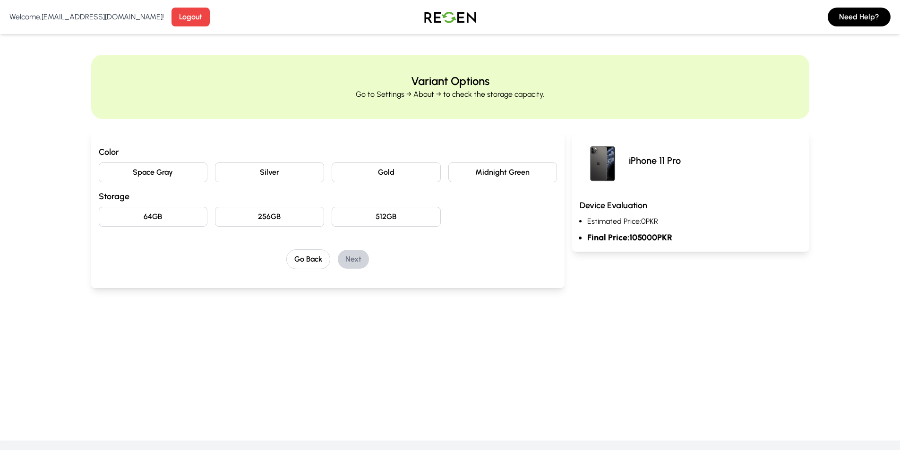
click at [472, 173] on button "Midnight Green" at bounding box center [502, 173] width 109 height 20
click at [180, 166] on button "Space Gray" at bounding box center [153, 173] width 109 height 20
drag, startPoint x: 397, startPoint y: 220, endPoint x: 365, endPoint y: 227, distance: 33.5
click at [397, 220] on button "512GB" at bounding box center [386, 217] width 109 height 20
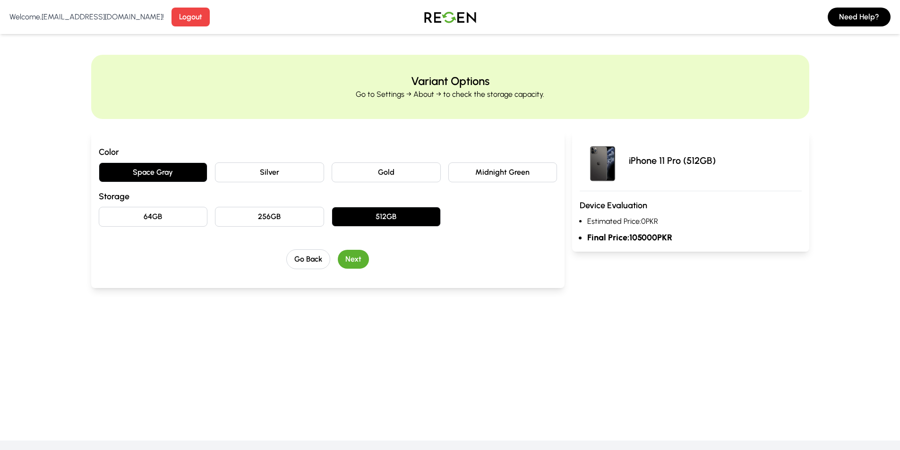
click at [369, 258] on button "Next" at bounding box center [353, 259] width 31 height 19
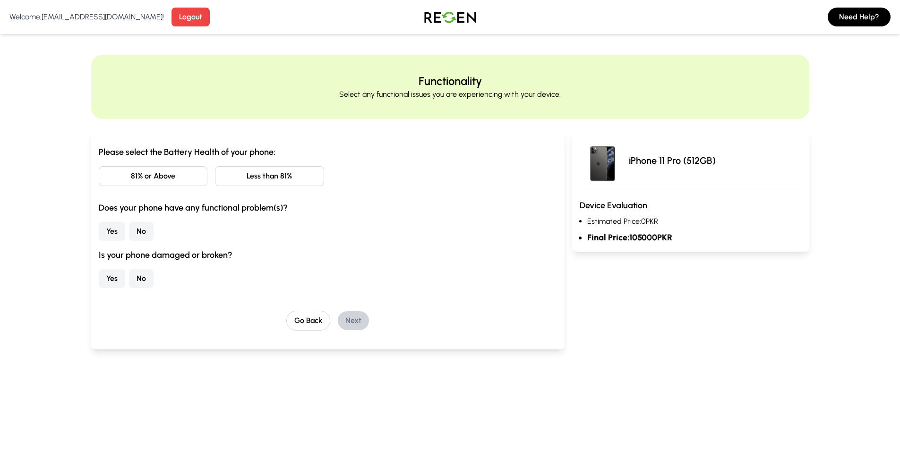
click at [172, 172] on button "81% or Above" at bounding box center [153, 176] width 109 height 20
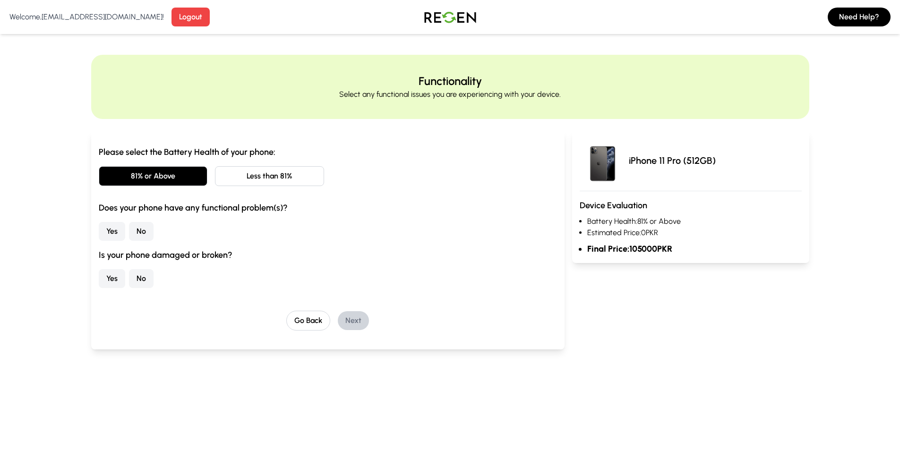
click at [112, 231] on button "Yes" at bounding box center [112, 231] width 26 height 19
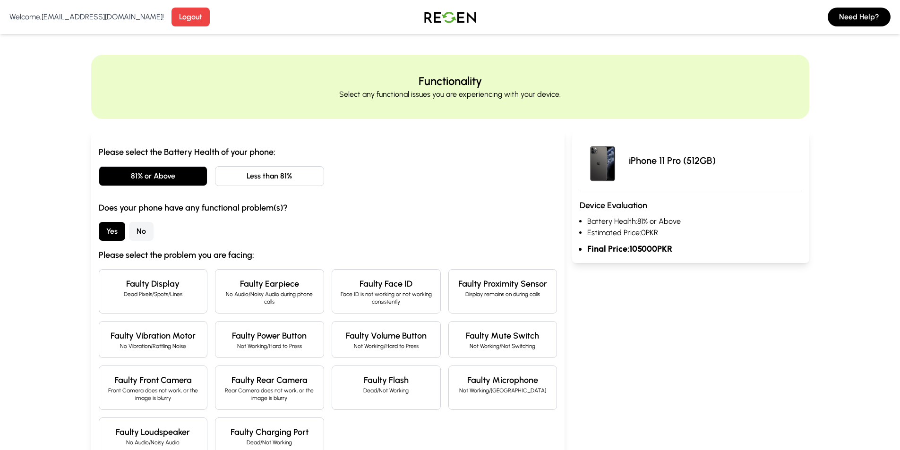
click at [386, 296] on p "Face ID is not working or not working consistently" at bounding box center [386, 298] width 93 height 15
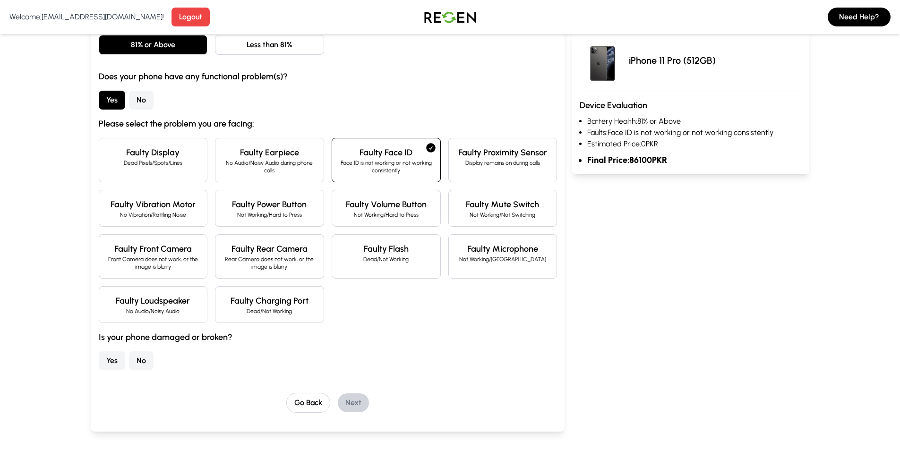
scroll to position [142, 0]
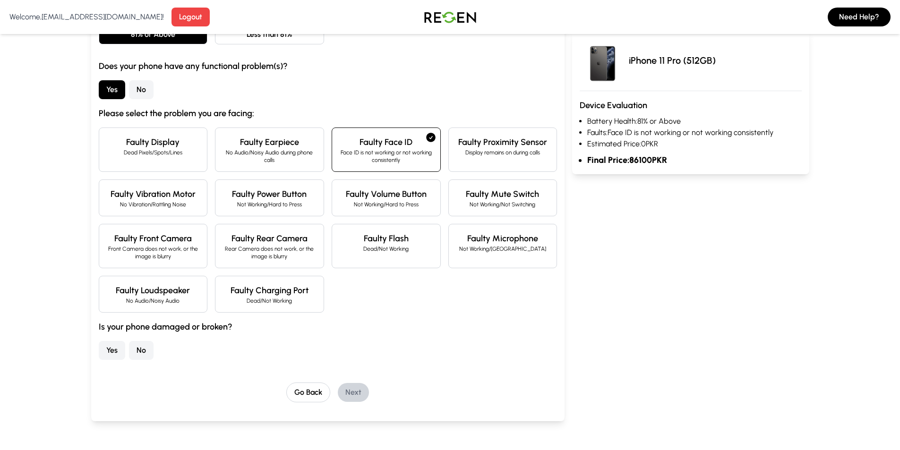
drag, startPoint x: 102, startPoint y: 347, endPoint x: 121, endPoint y: 346, distance: 19.4
click at [104, 347] on button "Yes" at bounding box center [112, 350] width 26 height 19
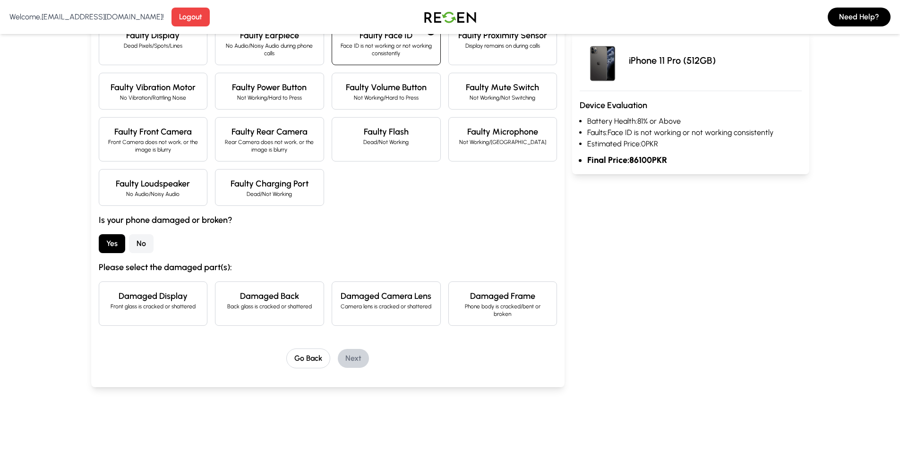
scroll to position [284, 0]
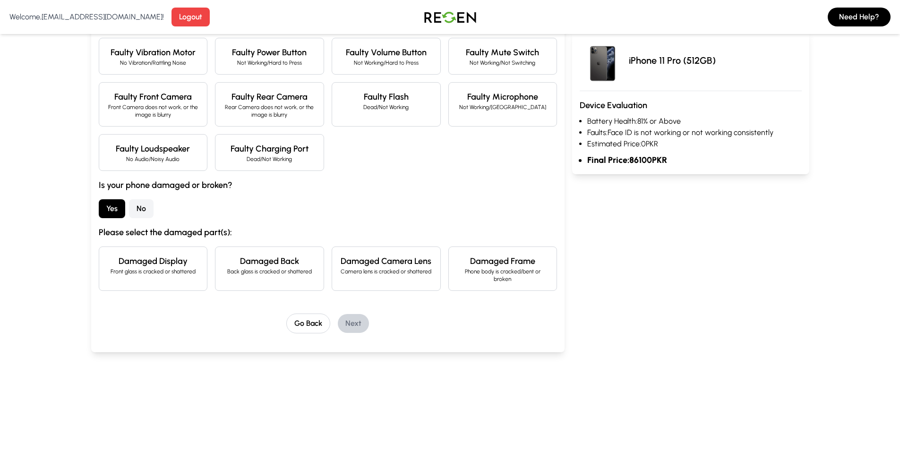
click at [181, 280] on div "Damaged Display Front glass is cracked or shattered" at bounding box center [153, 269] width 109 height 44
click at [357, 315] on button "Next" at bounding box center [353, 323] width 31 height 19
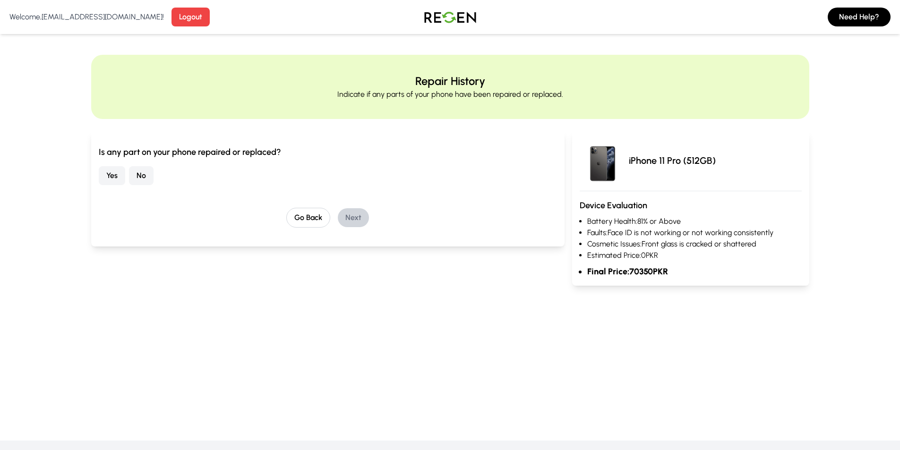
click at [109, 176] on button "Yes" at bounding box center [112, 175] width 26 height 19
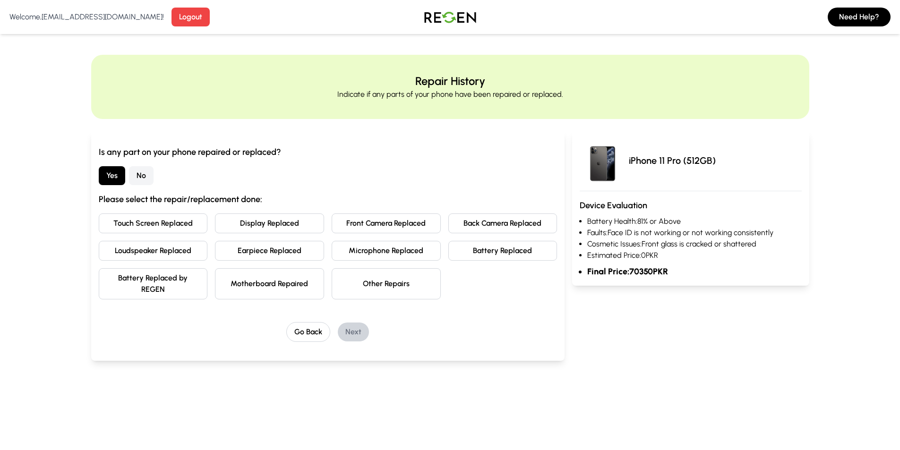
click at [265, 220] on button "Display Replaced" at bounding box center [269, 224] width 109 height 20
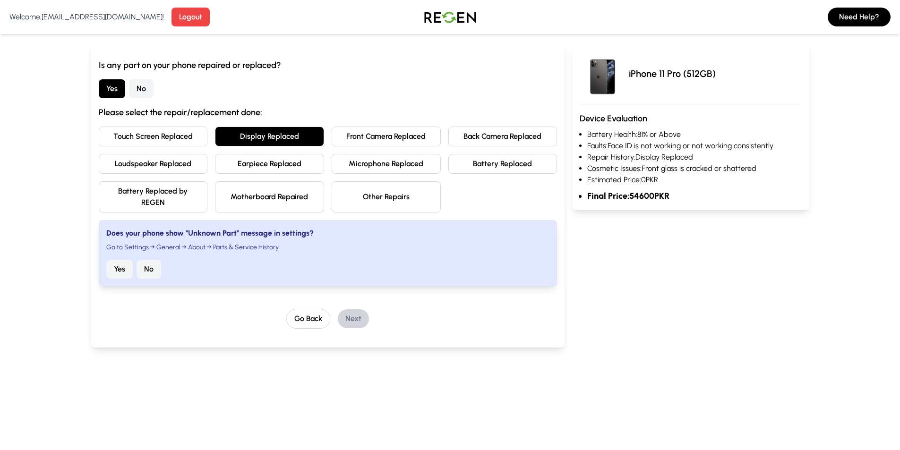
scroll to position [95, 0]
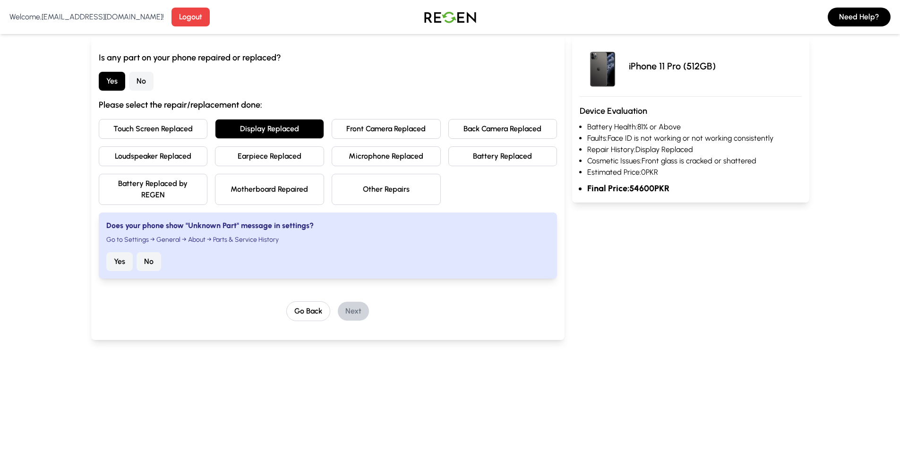
click at [118, 261] on button "Yes" at bounding box center [119, 261] width 26 height 19
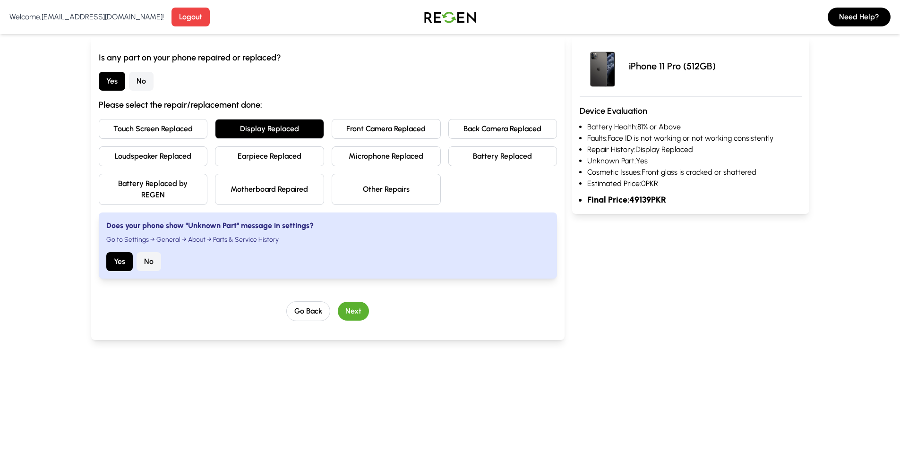
click at [349, 314] on button "Next" at bounding box center [353, 311] width 31 height 19
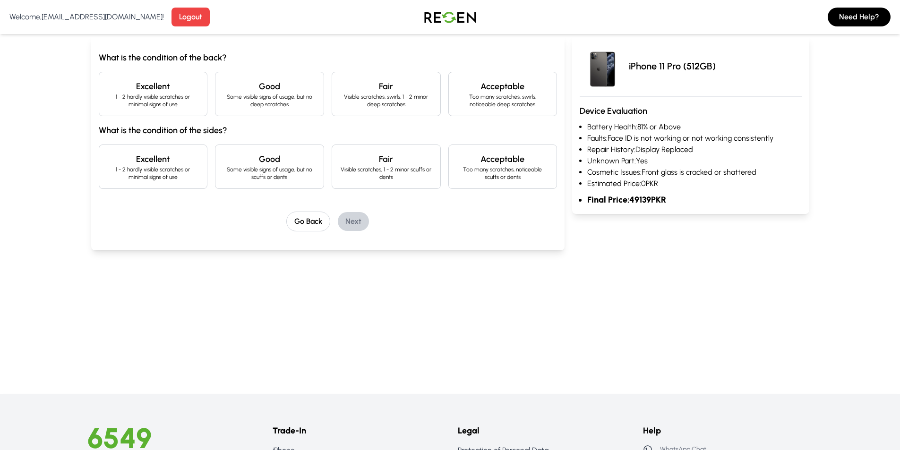
click at [197, 171] on p "1 - 2 hardly visible scratches or minimal signs of use" at bounding box center [153, 173] width 93 height 15
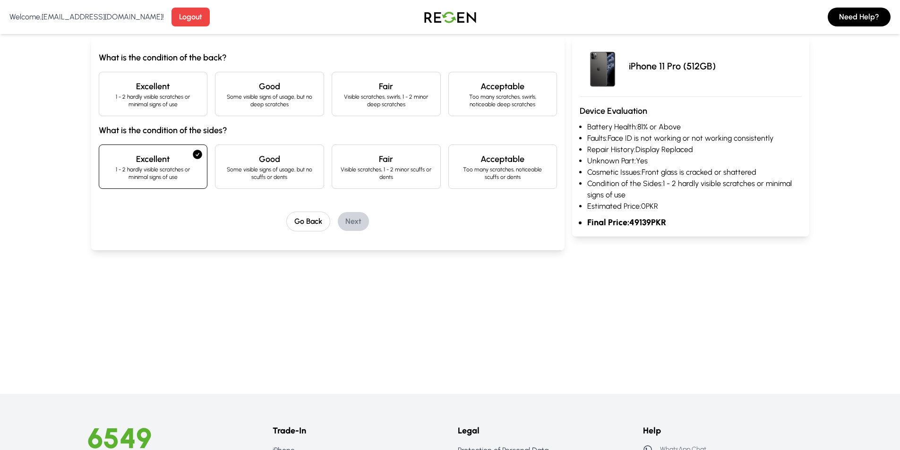
click at [189, 98] on p "1 - 2 hardly visible scratches or minimal signs of use" at bounding box center [153, 100] width 93 height 15
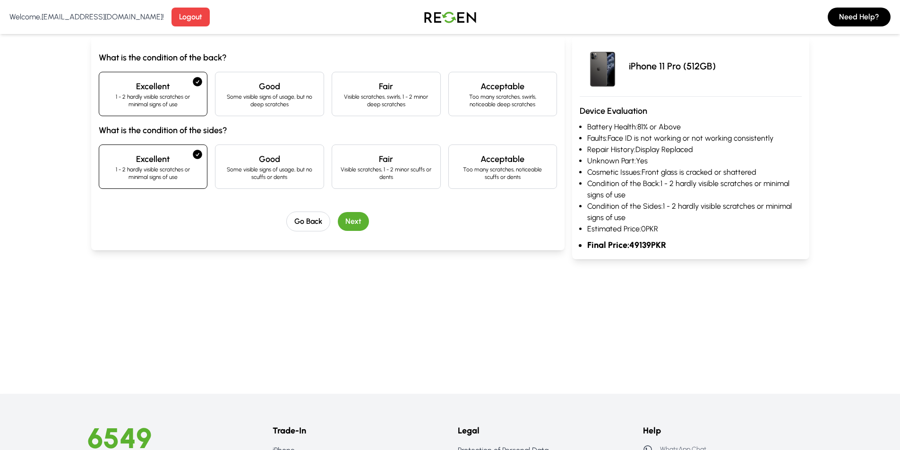
click at [353, 219] on button "Next" at bounding box center [353, 221] width 31 height 19
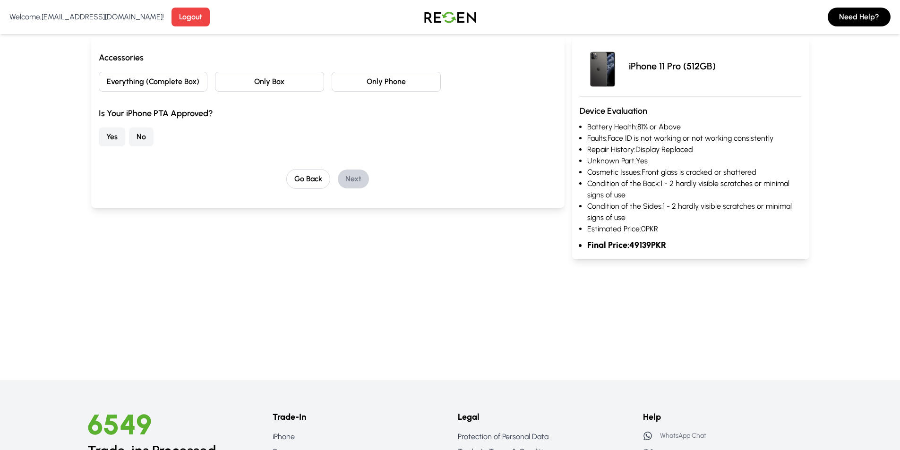
click at [386, 71] on div "Accessories Everything (Complete Box) Only Box Only Phone Is Your iPhone PTA Ap…" at bounding box center [328, 98] width 459 height 95
click at [386, 76] on button "Only Phone" at bounding box center [386, 82] width 109 height 20
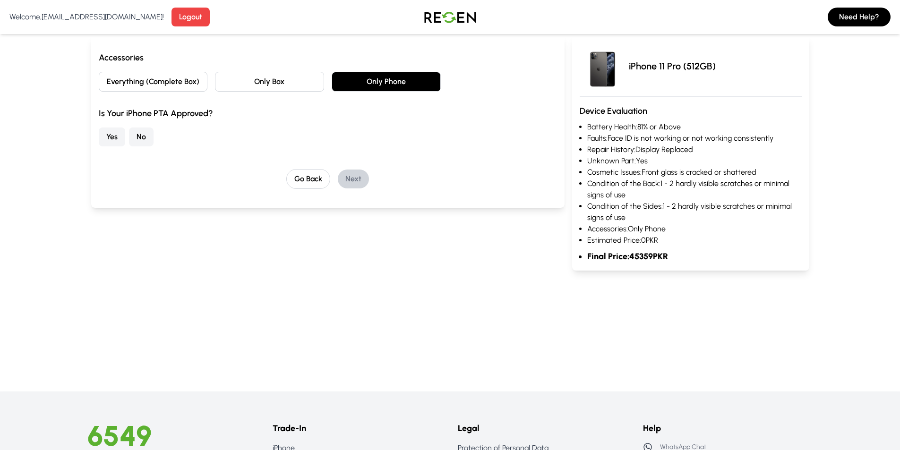
click at [148, 137] on button "No" at bounding box center [141, 137] width 25 height 19
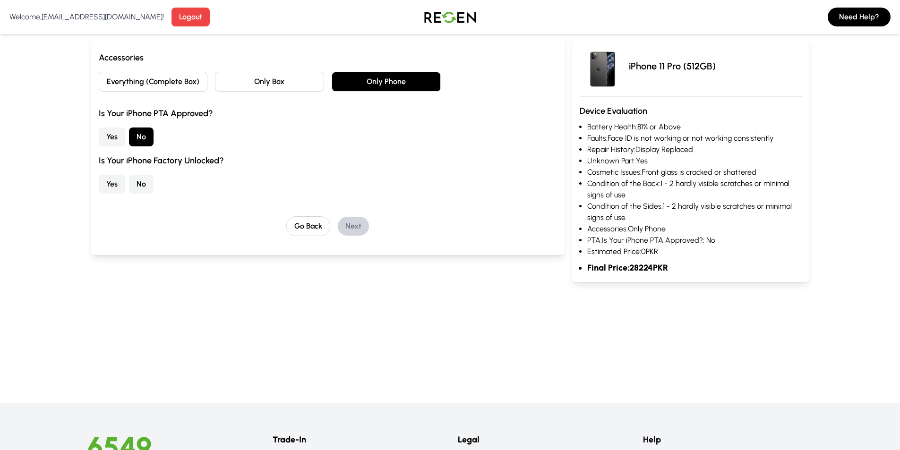
click at [143, 182] on button "No" at bounding box center [141, 184] width 25 height 19
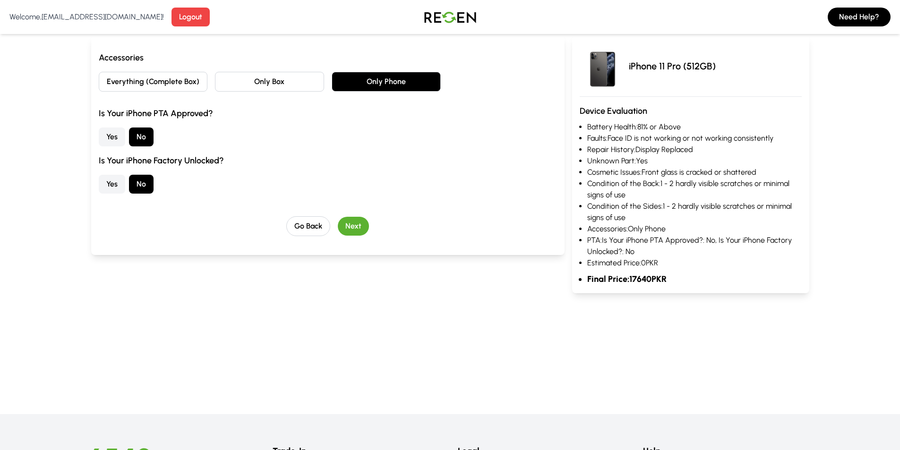
click at [360, 224] on button "Next" at bounding box center [353, 226] width 31 height 19
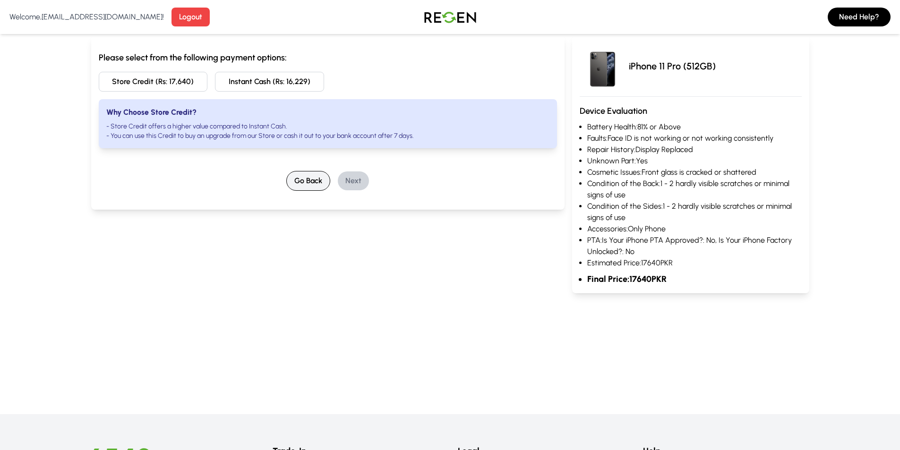
click at [318, 182] on button "Go Back" at bounding box center [308, 181] width 44 height 20
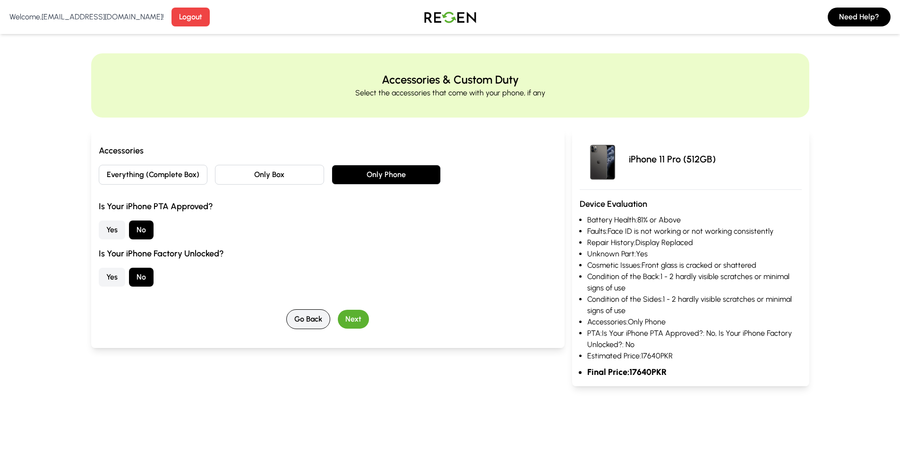
scroll to position [0, 0]
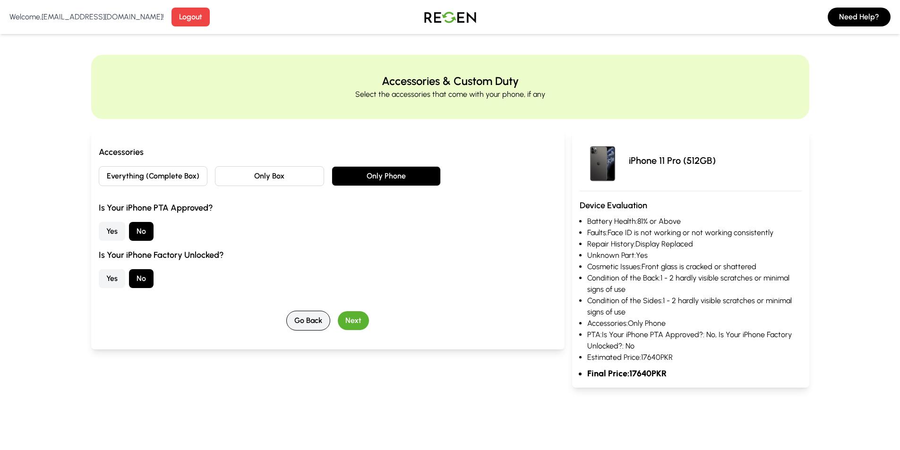
click at [310, 322] on button "Go Back" at bounding box center [308, 321] width 44 height 20
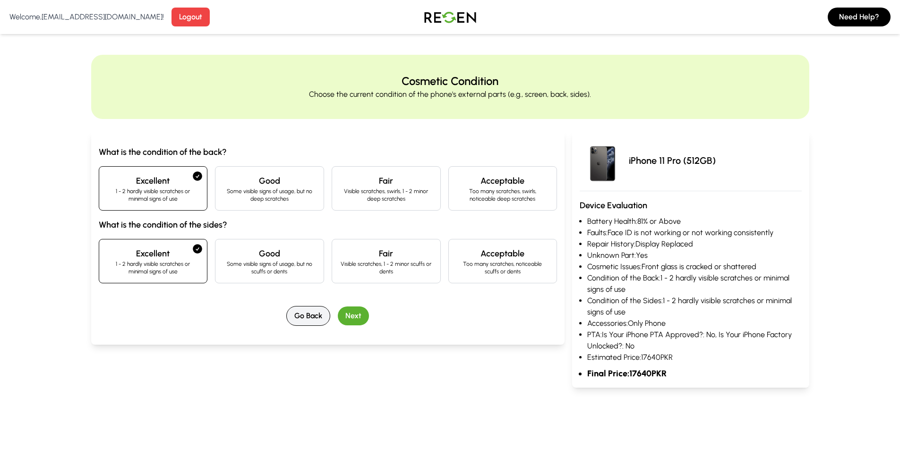
click at [295, 319] on button "Go Back" at bounding box center [308, 316] width 44 height 20
